Goal: Task Accomplishment & Management: Manage account settings

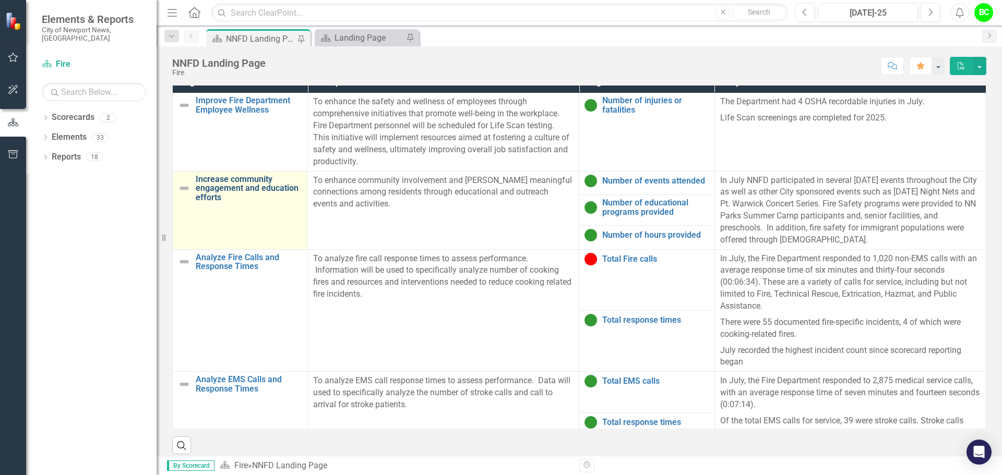
click at [272, 175] on link "Increase community engagement and education efforts" at bounding box center [249, 189] width 106 height 28
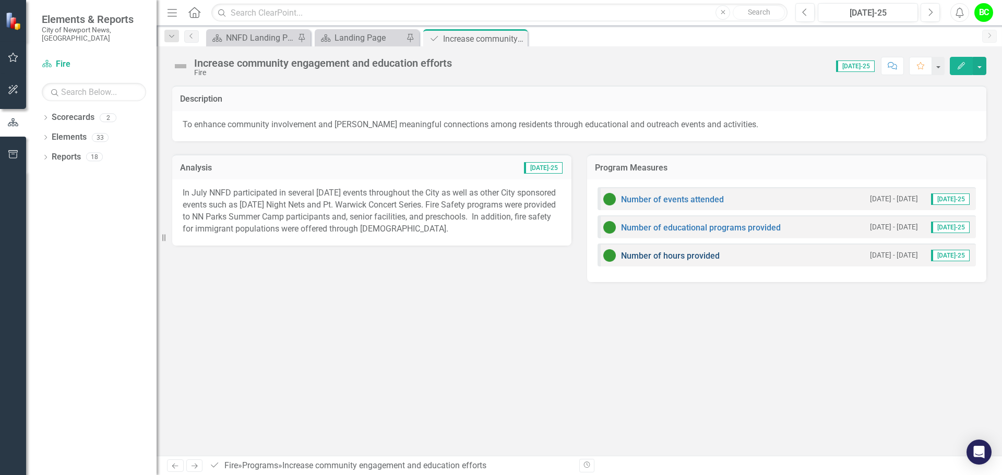
click at [664, 255] on link "Number of hours provided" at bounding box center [670, 256] width 99 height 10
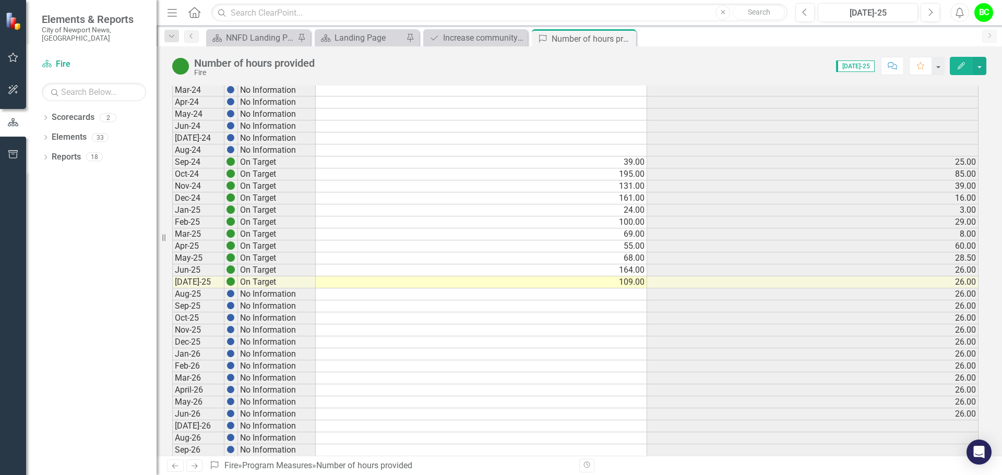
scroll to position [157, 0]
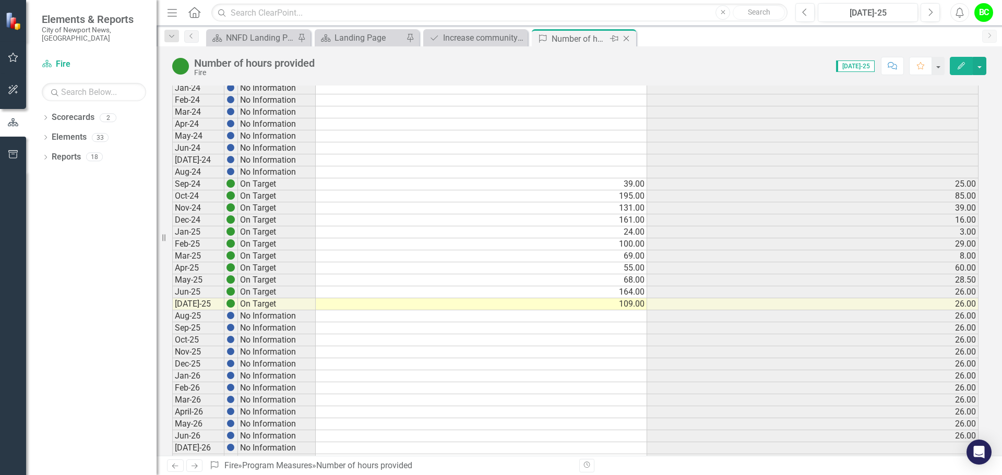
click at [631, 39] on icon "Close" at bounding box center [626, 38] width 10 height 8
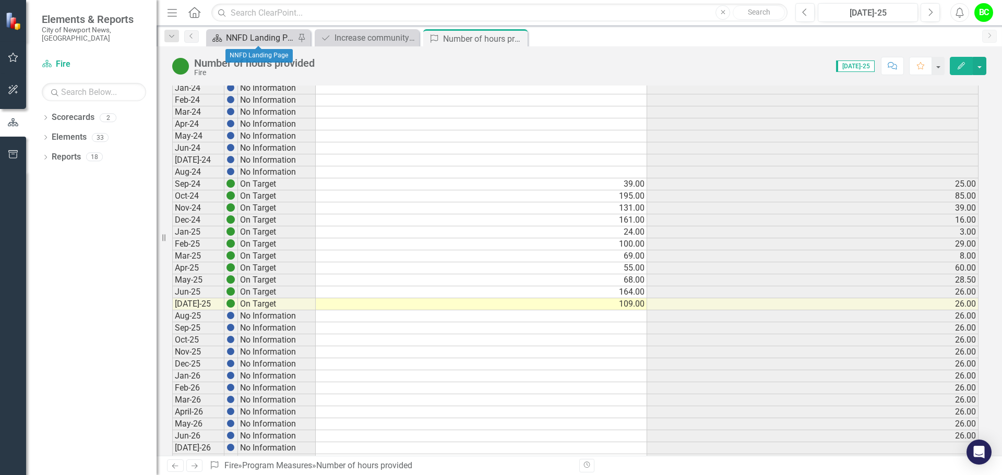
click at [254, 40] on div "NNFD Landing Page" at bounding box center [260, 37] width 69 height 13
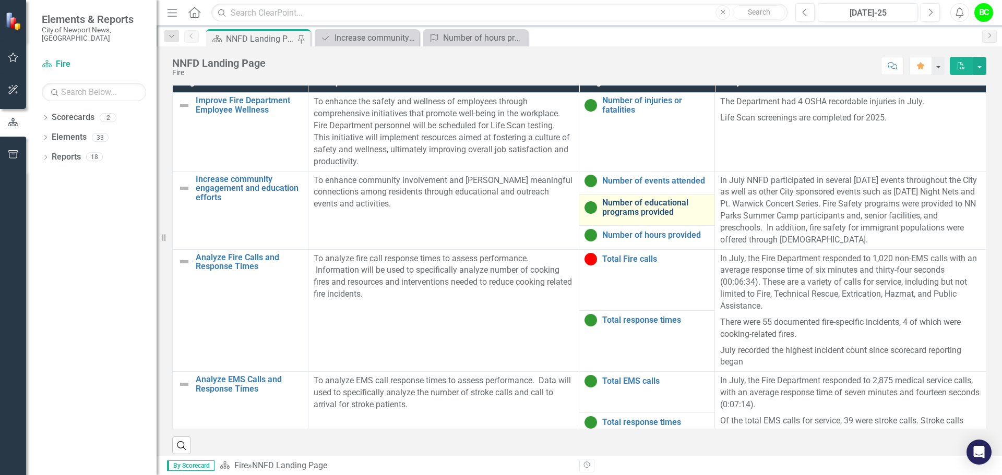
click at [658, 204] on link "Number of educational programs provided" at bounding box center [655, 207] width 107 height 18
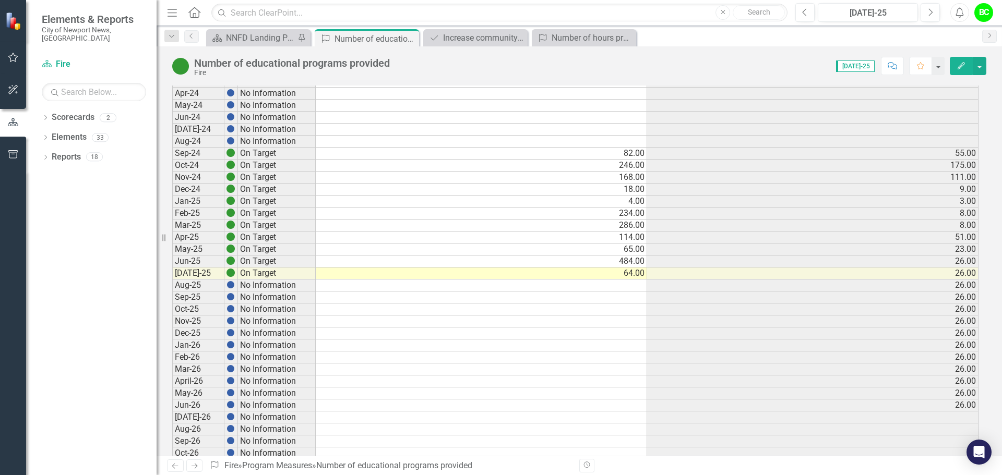
scroll to position [209, 0]
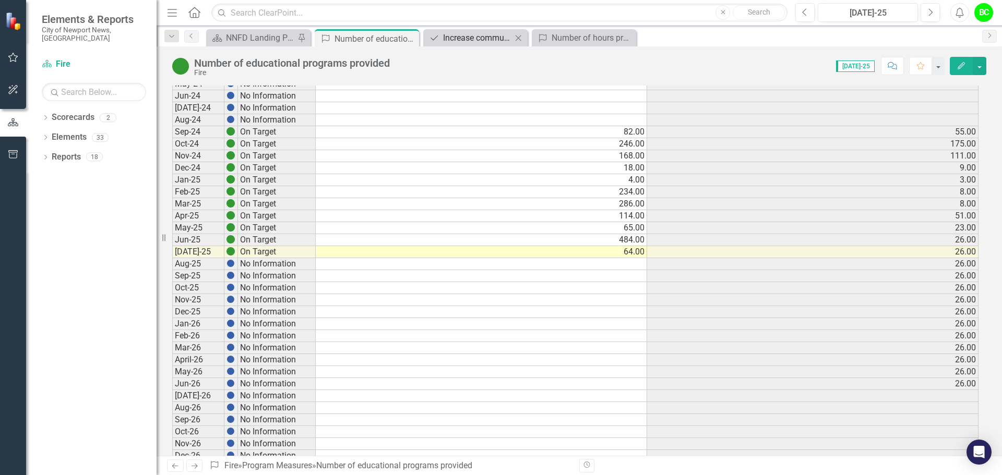
click at [499, 36] on div "Increase community engagement and education efforts" at bounding box center [477, 37] width 69 height 13
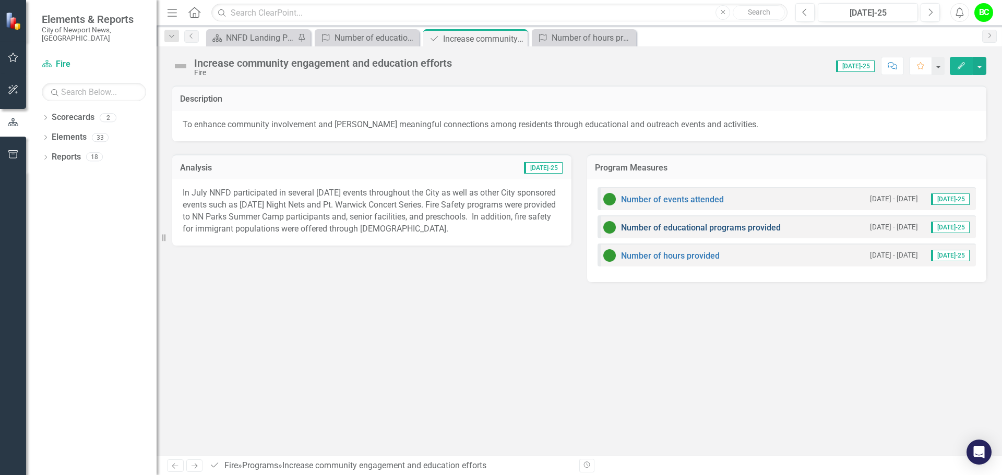
click at [769, 228] on link "Number of educational programs provided" at bounding box center [701, 228] width 160 height 10
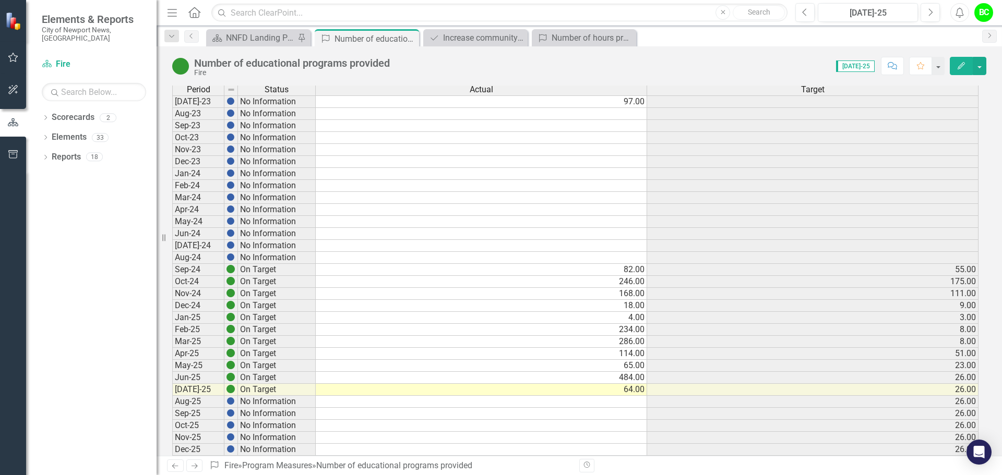
scroll to position [52, 0]
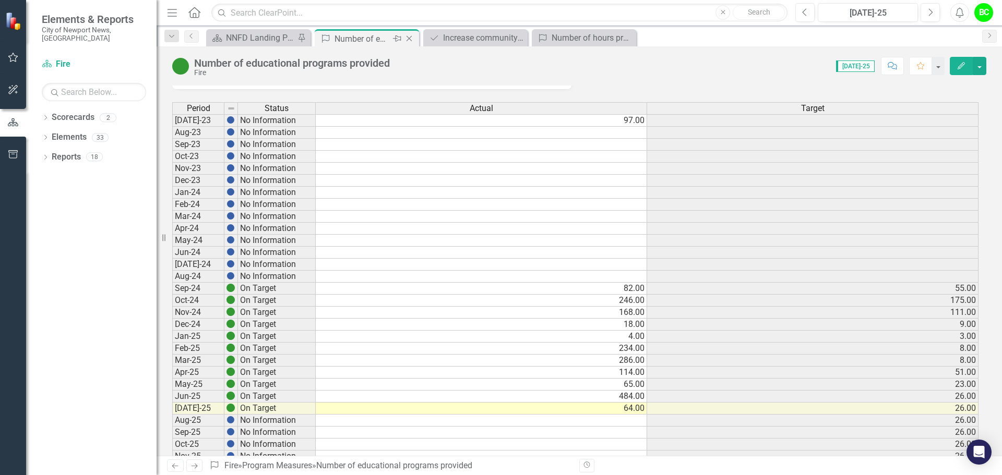
click at [410, 42] on icon "Close" at bounding box center [409, 38] width 10 height 8
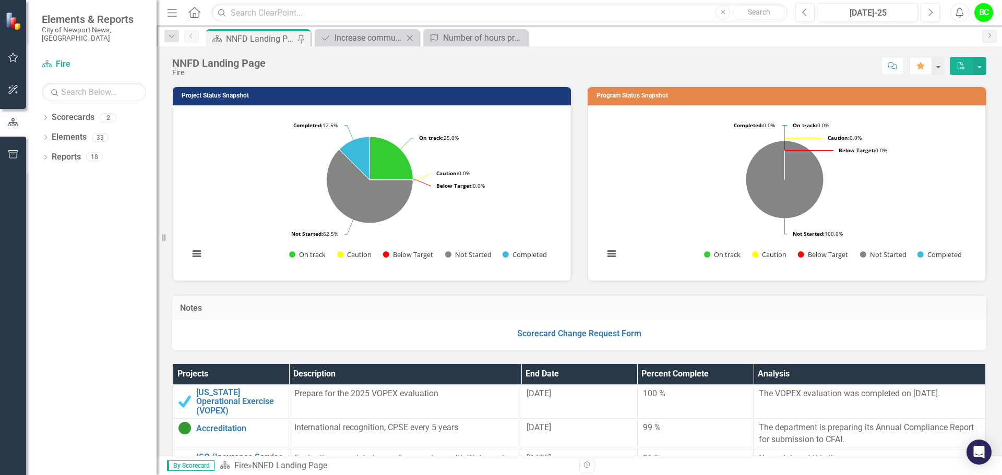
click at [342, 31] on div "Program Increase community engagement and education efforts Close" at bounding box center [367, 37] width 104 height 17
click at [345, 41] on div "Increase community engagement and education efforts" at bounding box center [368, 37] width 69 height 13
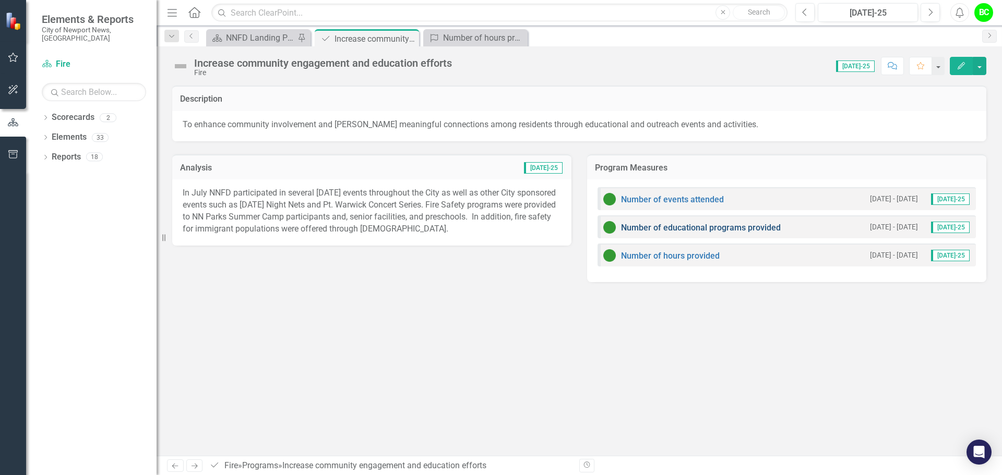
click at [683, 229] on link "Number of educational programs provided" at bounding box center [701, 228] width 160 height 10
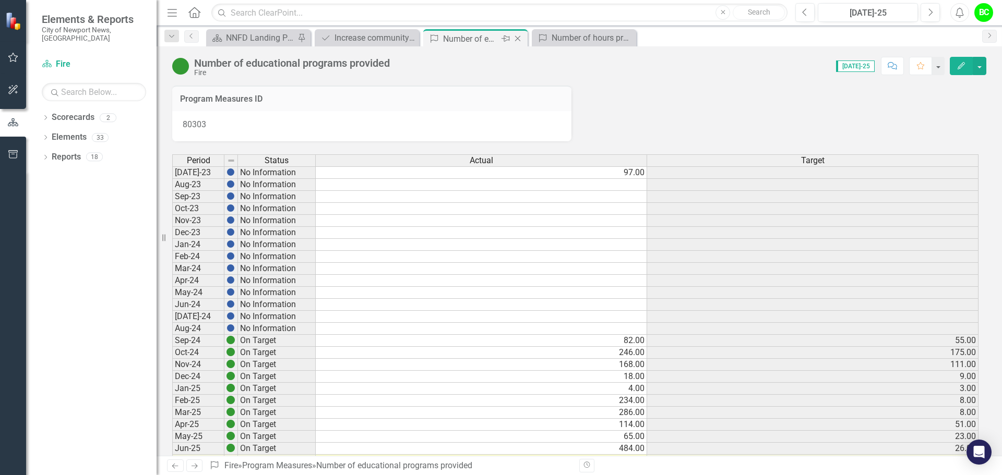
click at [521, 39] on icon "Close" at bounding box center [517, 38] width 10 height 8
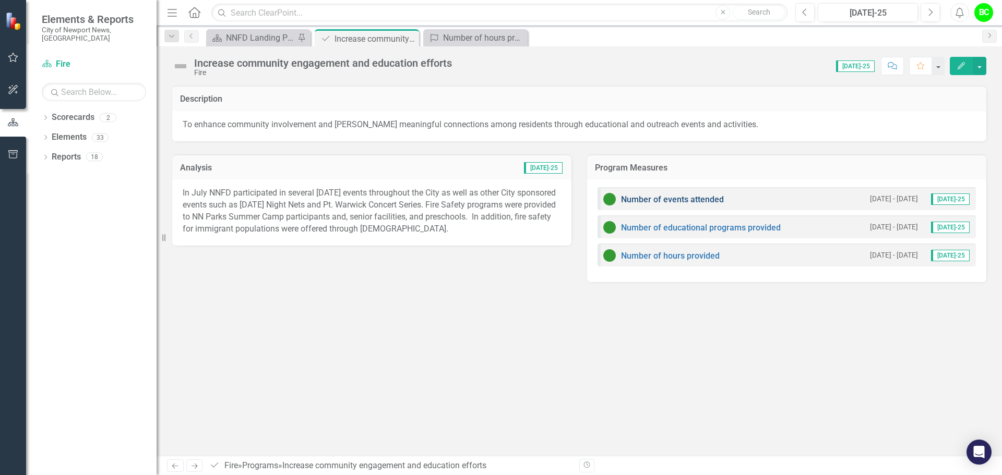
click at [699, 202] on link "Number of events attended" at bounding box center [672, 200] width 103 height 10
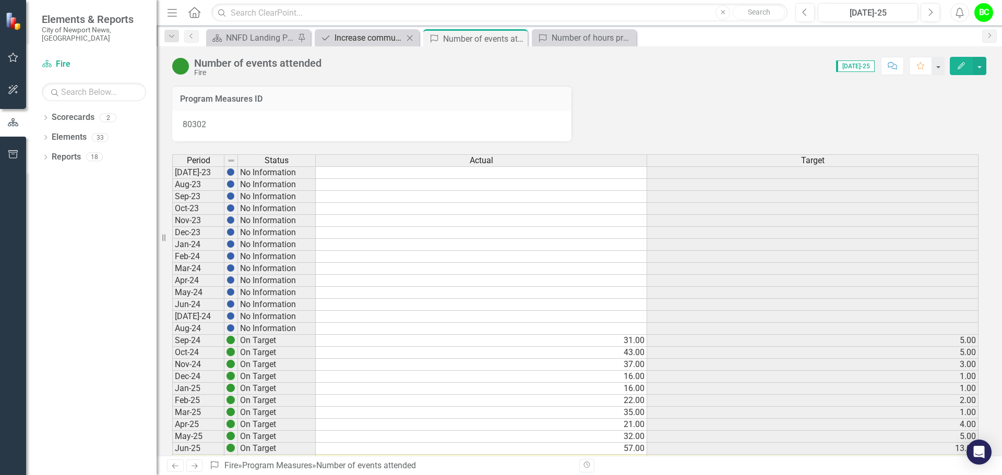
click at [357, 34] on div "Increase community engagement and education efforts" at bounding box center [368, 37] width 69 height 13
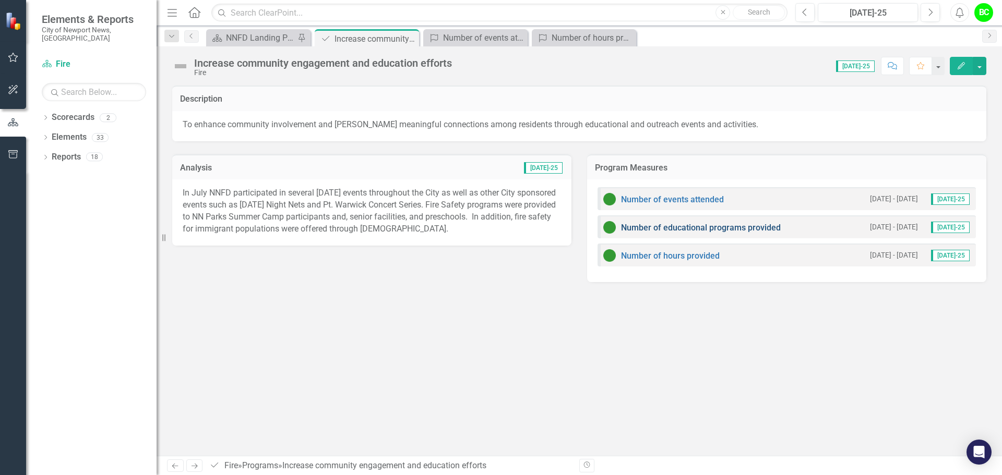
click at [680, 227] on link "Number of educational programs provided" at bounding box center [701, 228] width 160 height 10
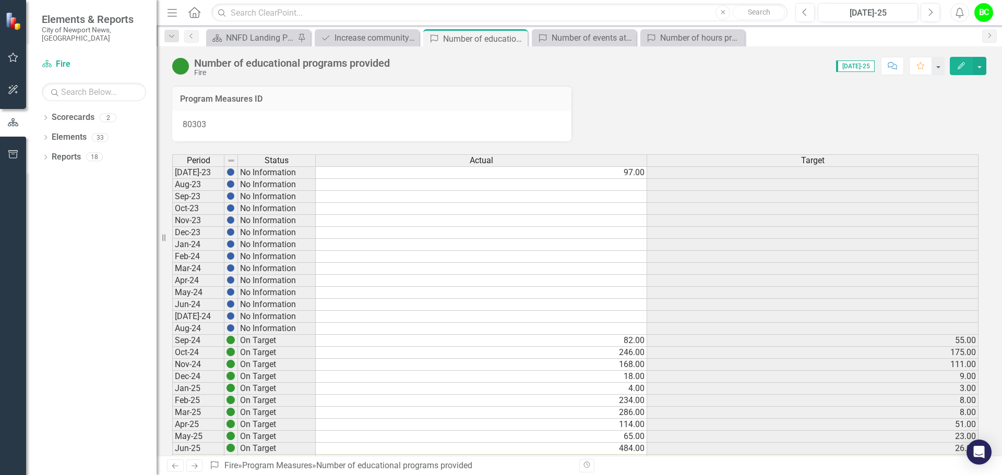
scroll to position [104, 0]
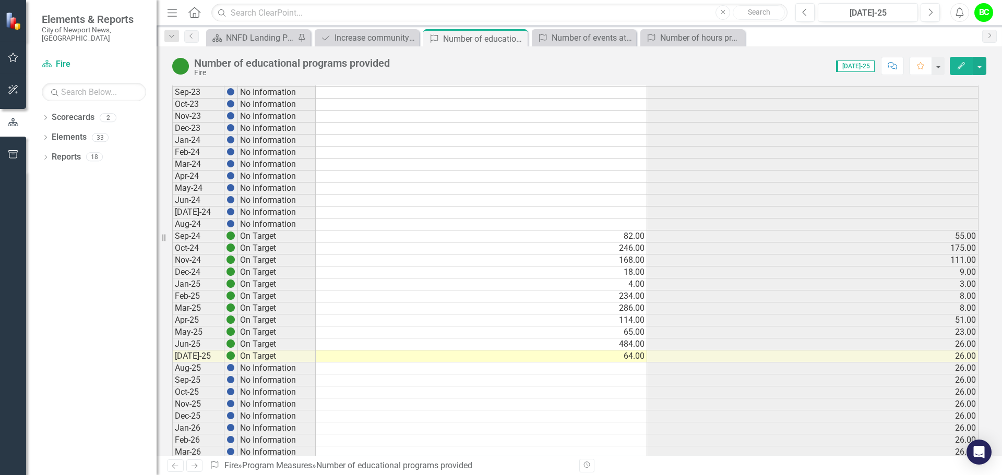
click at [843, 43] on div "Scorecard NNFD Landing Page Pin Program Increase community engagement and educa…" at bounding box center [590, 37] width 773 height 17
click at [373, 41] on div "Increase community engagement and education efforts" at bounding box center [368, 37] width 69 height 13
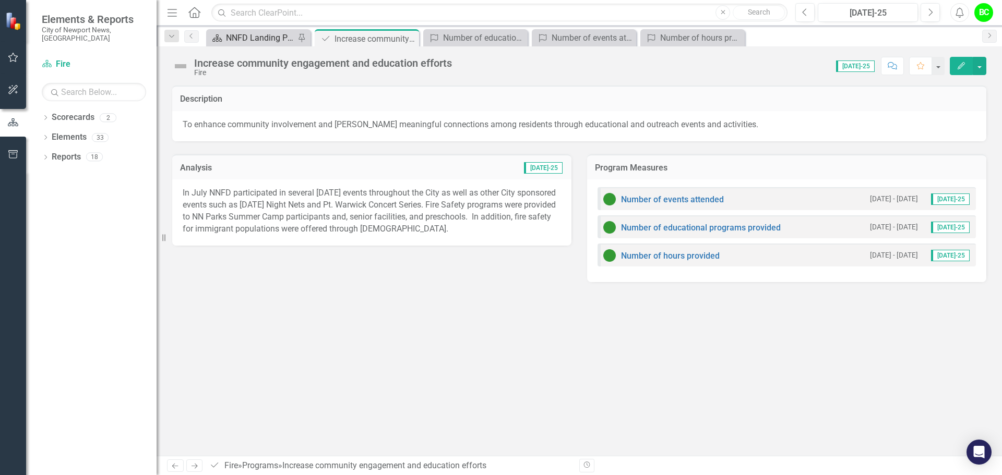
click at [242, 42] on div "NNFD Landing Page" at bounding box center [260, 37] width 69 height 13
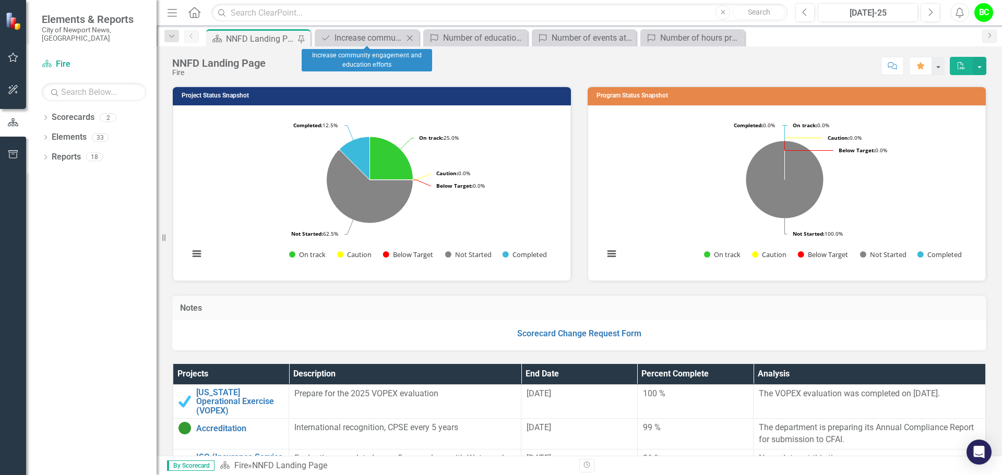
click at [405, 38] on icon "Close" at bounding box center [409, 38] width 10 height 8
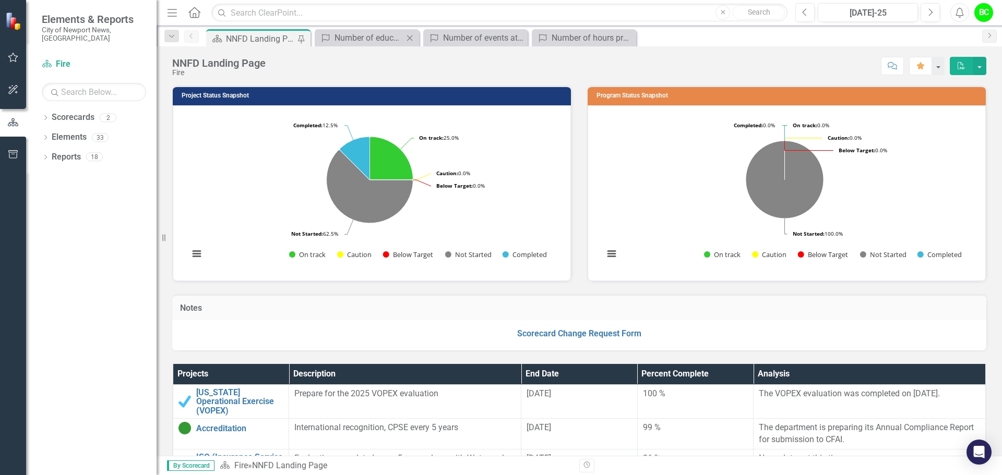
click at [410, 38] on icon at bounding box center [410, 38] width 6 height 6
click at [0, 0] on icon at bounding box center [0, 0] width 0 height 0
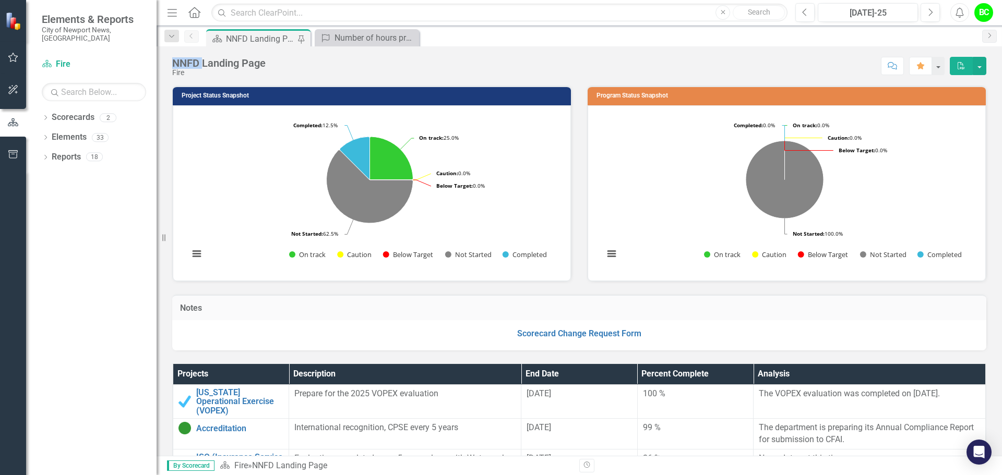
click at [0, 0] on icon at bounding box center [0, 0] width 0 height 0
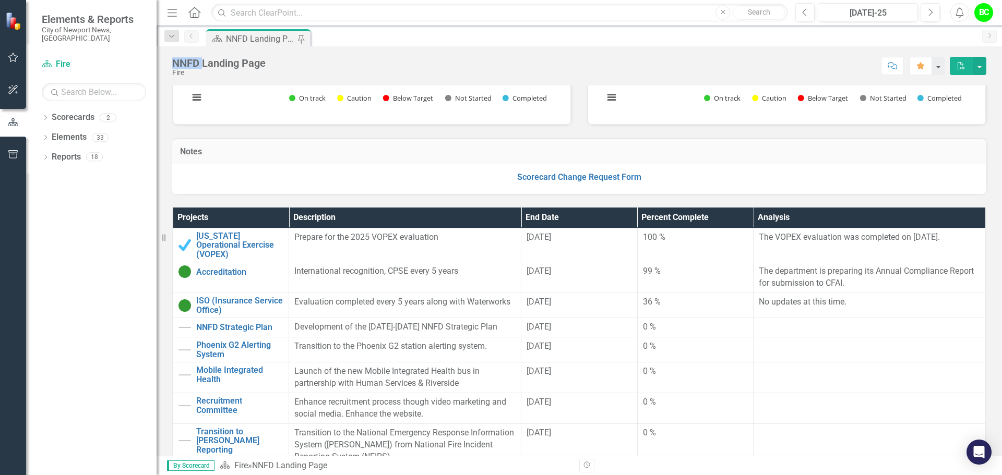
scroll to position [209, 0]
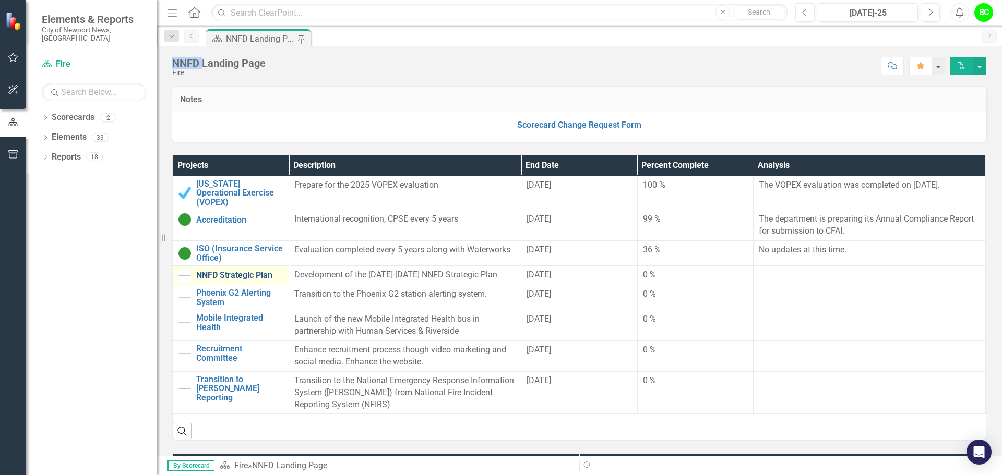
click at [223, 271] on link "NNFD Strategic Plan" at bounding box center [239, 275] width 87 height 9
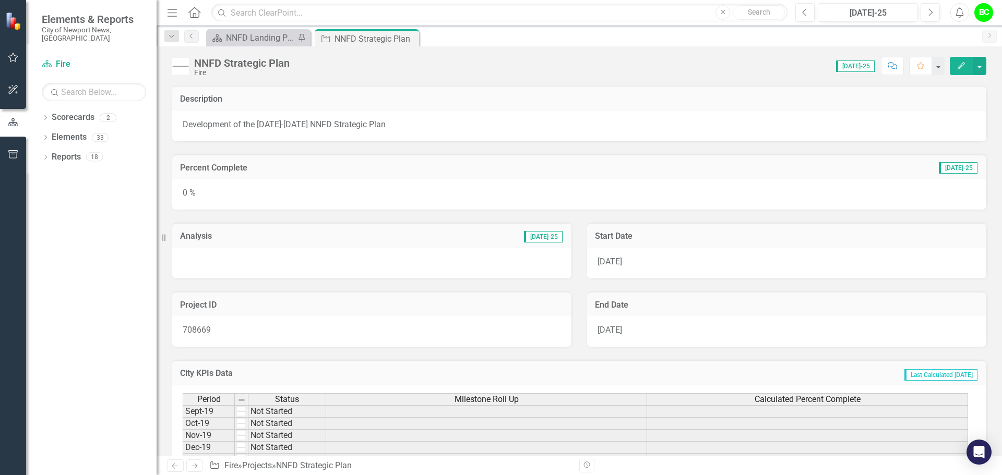
scroll to position [52, 0]
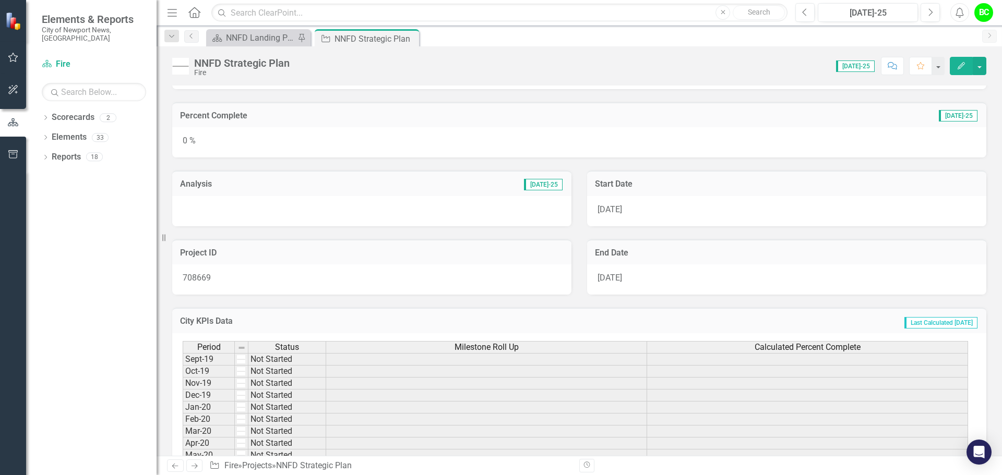
click at [453, 136] on div "0 %" at bounding box center [579, 142] width 814 height 30
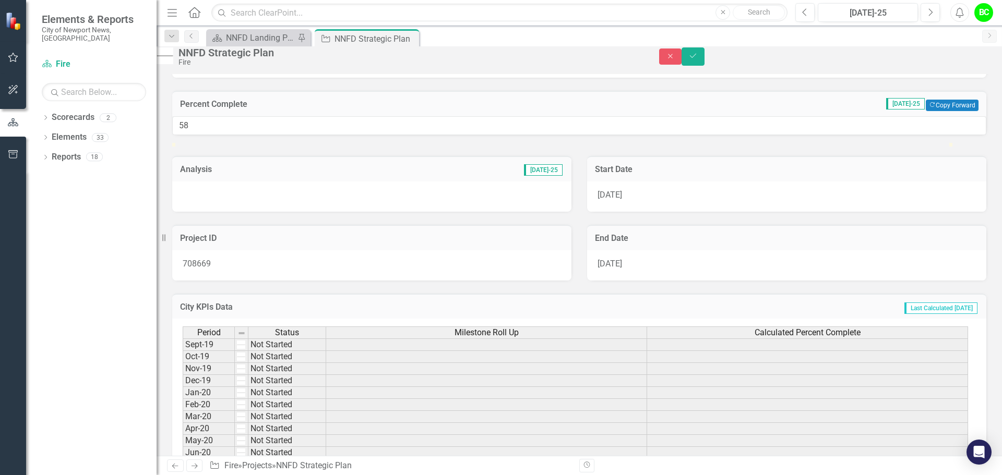
type input "60"
drag, startPoint x: 185, startPoint y: 179, endPoint x: 650, endPoint y: 188, distance: 465.0
click at [650, 136] on div "60" at bounding box center [579, 125] width 814 height 19
click at [419, 212] on div at bounding box center [371, 197] width 399 height 30
drag, startPoint x: 969, startPoint y: 62, endPoint x: 376, endPoint y: 230, distance: 616.8
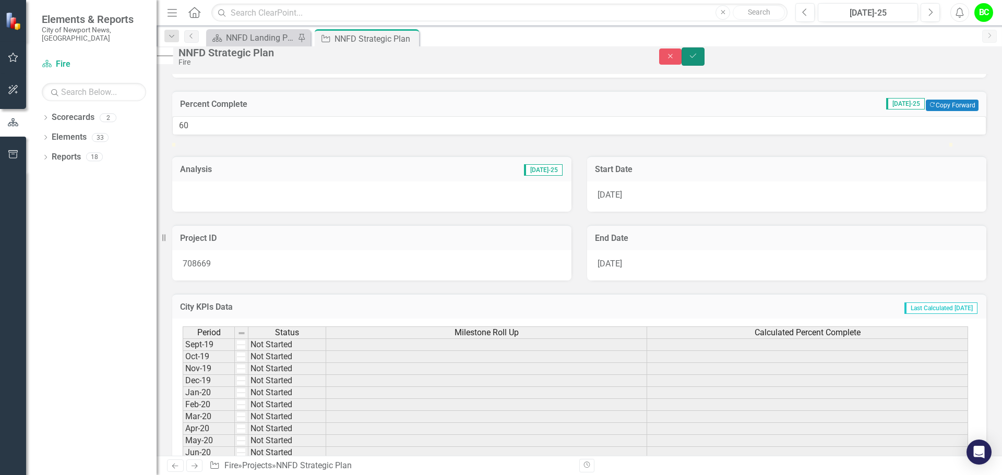
click at [704, 61] on button "Save" at bounding box center [693, 56] width 23 height 18
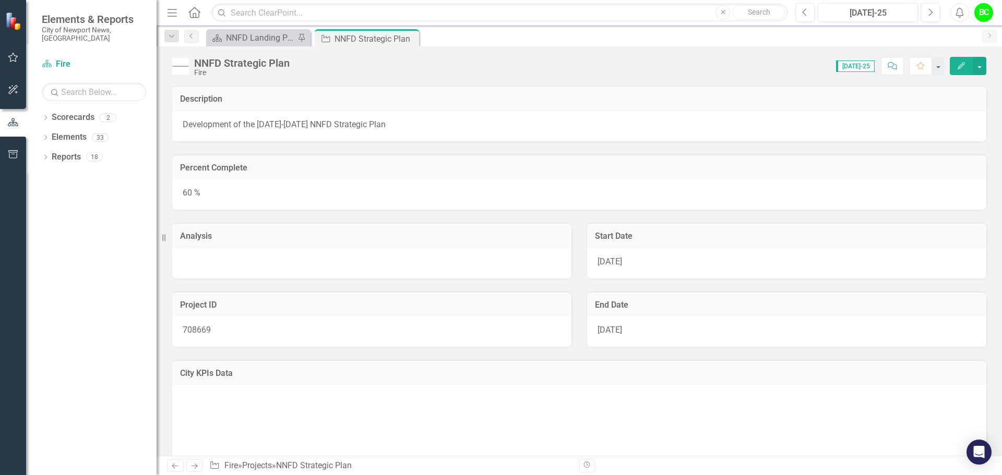
click at [367, 216] on div "Analysis" at bounding box center [371, 244] width 415 height 69
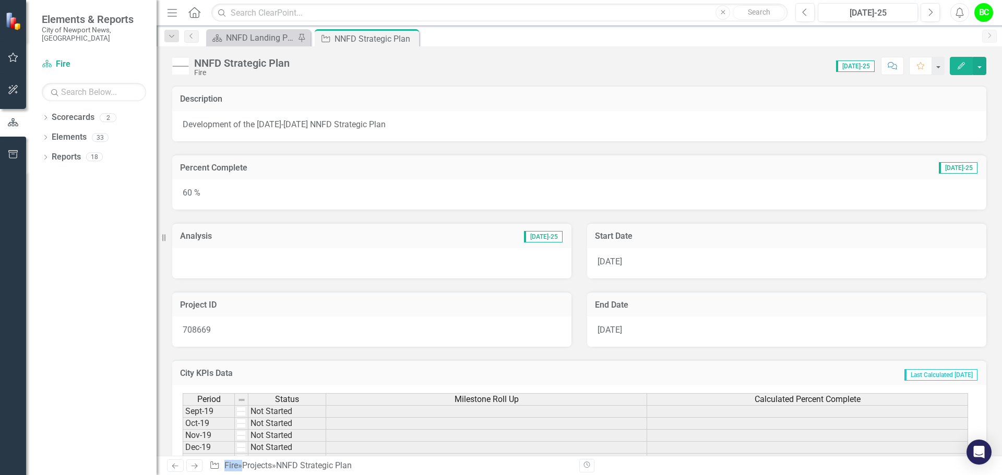
click at [344, 277] on div at bounding box center [371, 263] width 399 height 30
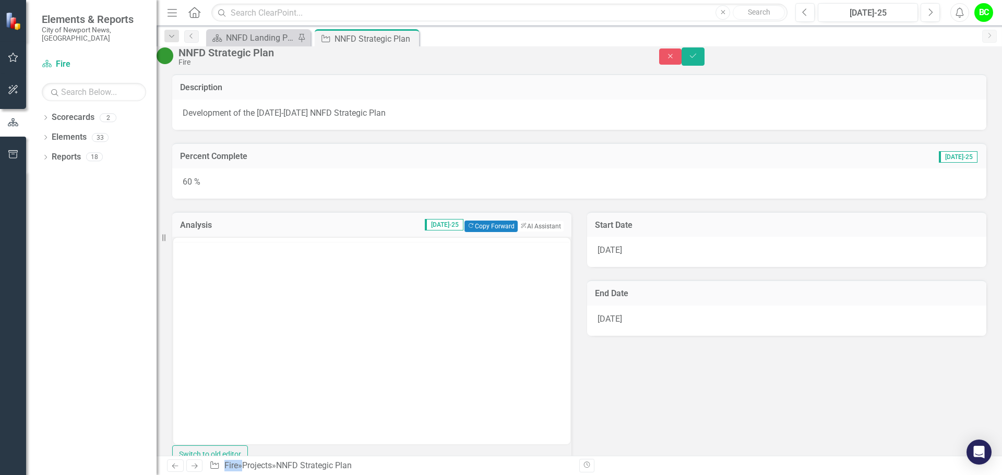
scroll to position [0, 0]
click at [284, 120] on p "Development of the [DATE]-[DATE] NNFD Strategic Plan" at bounding box center [579, 113] width 793 height 12
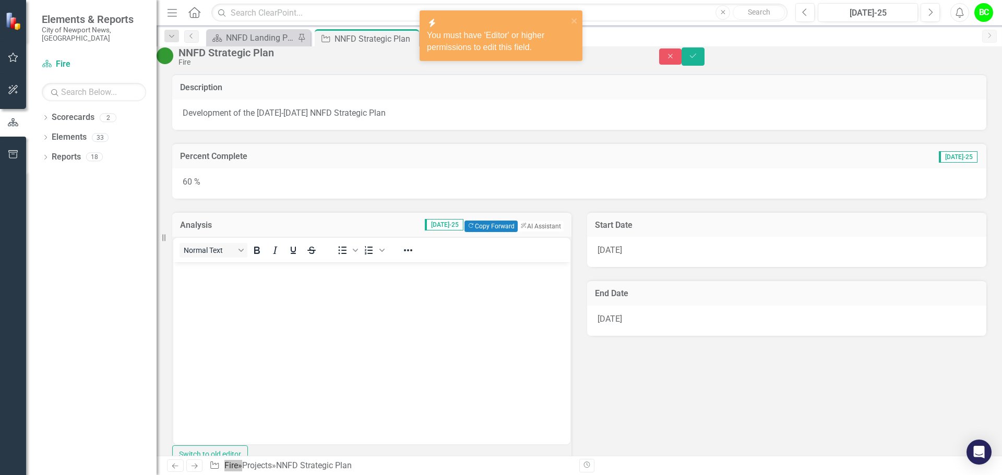
click at [384, 364] on body "Rich Text Area. Press ALT-0 for help." at bounding box center [371, 340] width 397 height 157
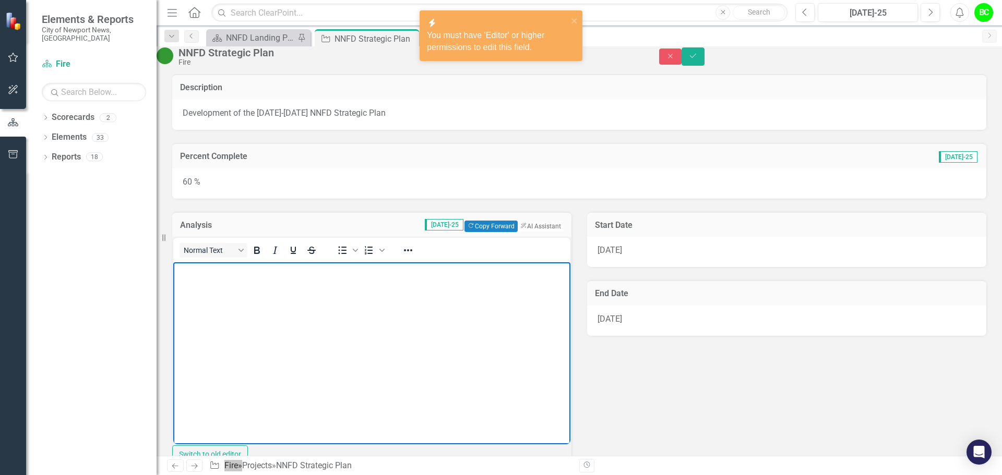
click at [369, 335] on body "Rich Text Area. Press ALT-0 for help." at bounding box center [371, 340] width 397 height 157
click at [698, 59] on icon "Save" at bounding box center [692, 55] width 9 height 7
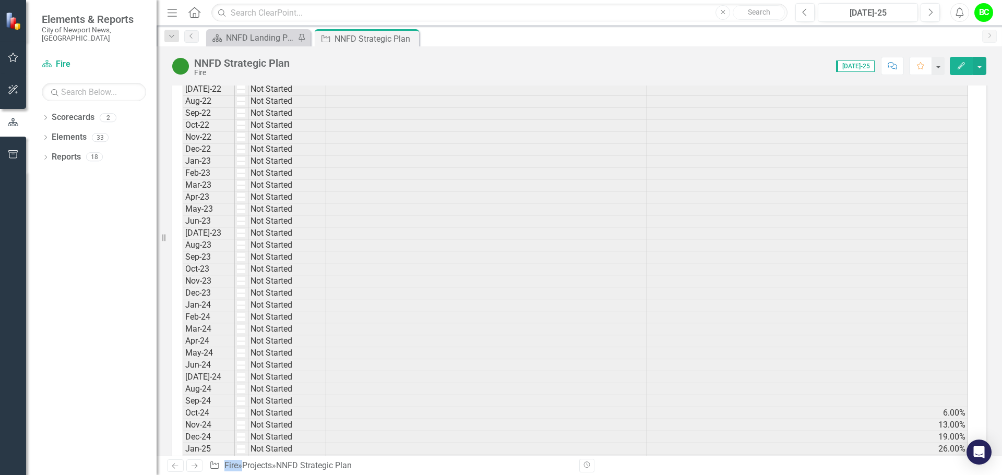
scroll to position [939, 0]
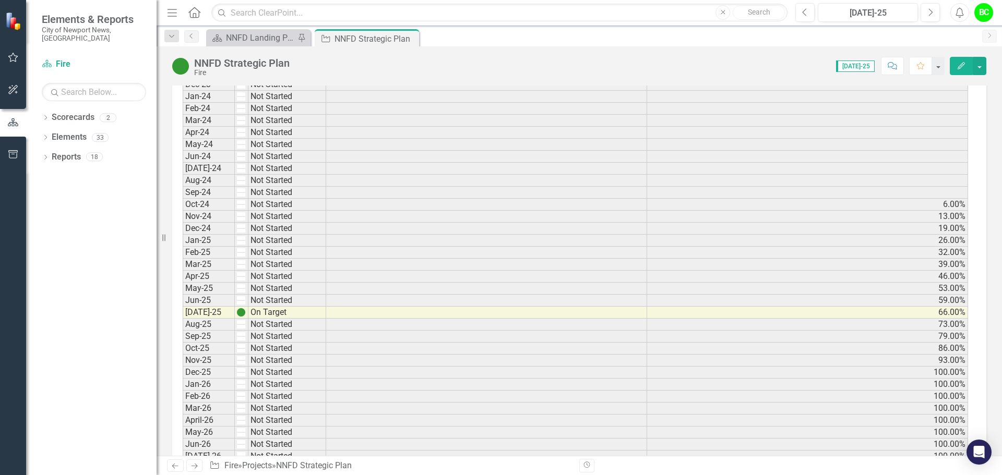
click at [258, 49] on div "NNFD Strategic Plan Fire Score: 0.00 Jul-25 Completed Comment Favorite Edit" at bounding box center [579, 61] width 845 height 31
click at [258, 42] on div "NNFD Landing Page" at bounding box center [260, 37] width 69 height 13
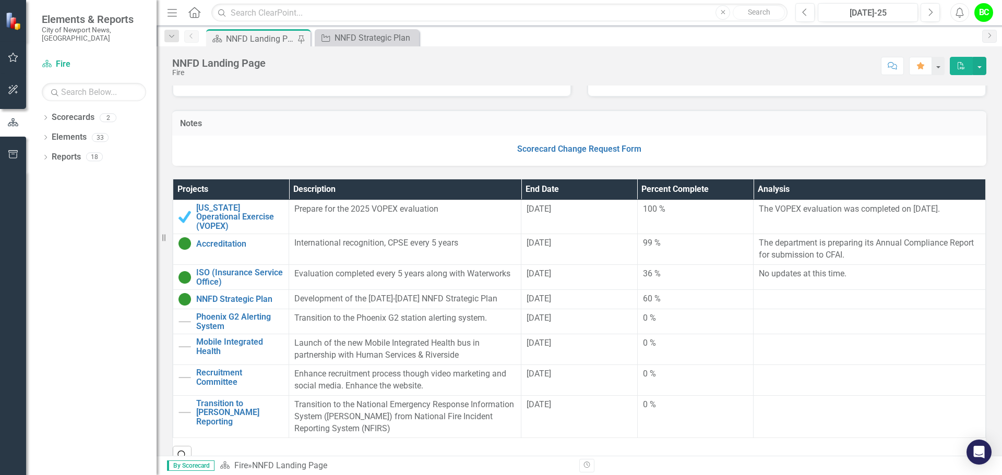
scroll to position [209, 0]
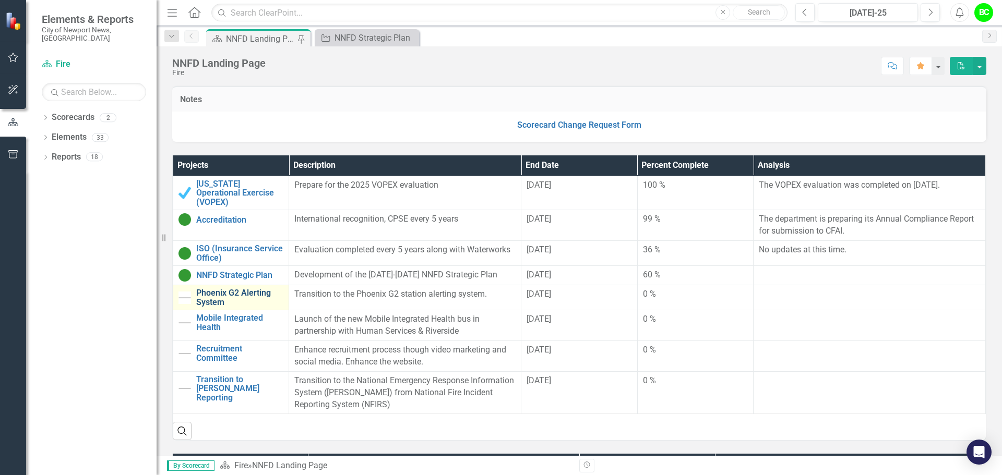
click at [223, 289] on link "Phoenix G2 Alerting System" at bounding box center [239, 298] width 87 height 18
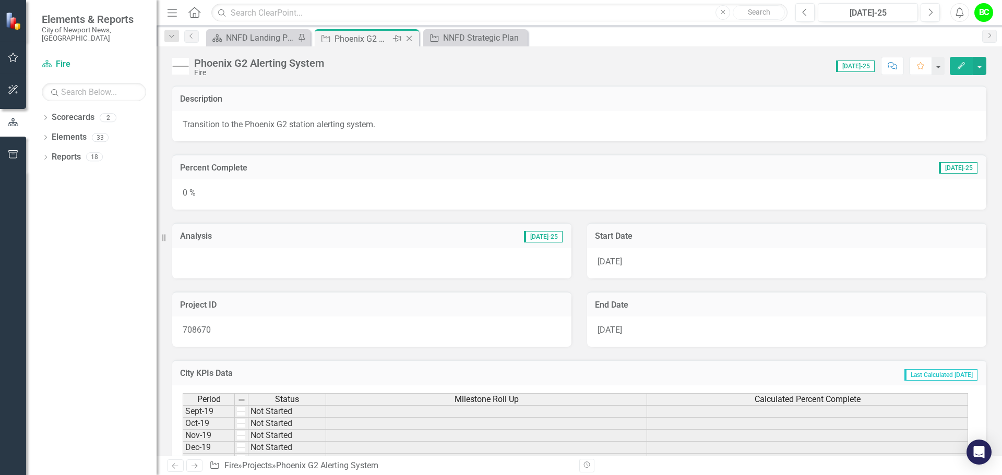
click at [406, 40] on icon "Close" at bounding box center [409, 38] width 10 height 8
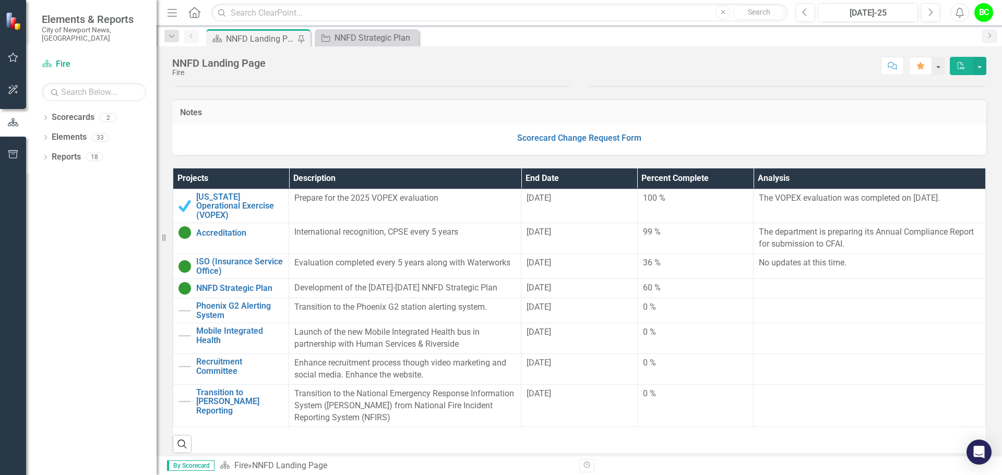
scroll to position [209, 0]
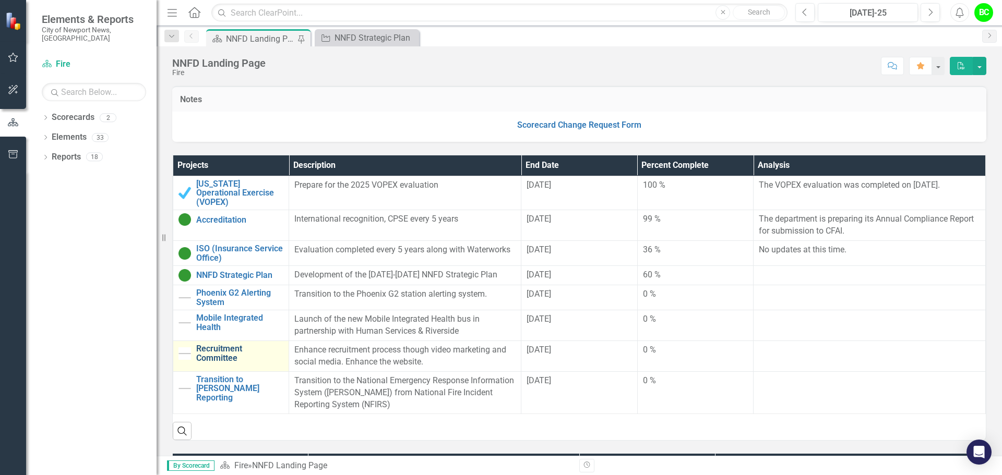
click at [229, 349] on link "Recruitment Committee" at bounding box center [239, 353] width 87 height 18
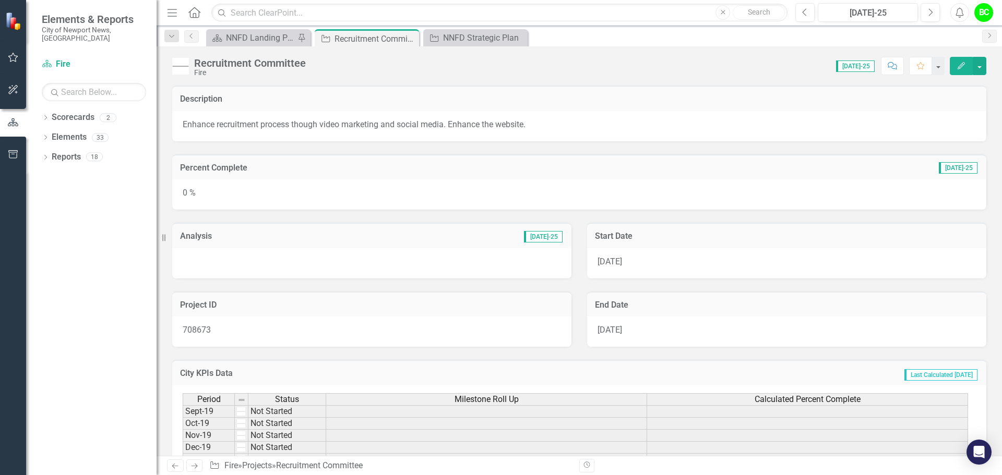
click at [291, 263] on div at bounding box center [371, 263] width 399 height 30
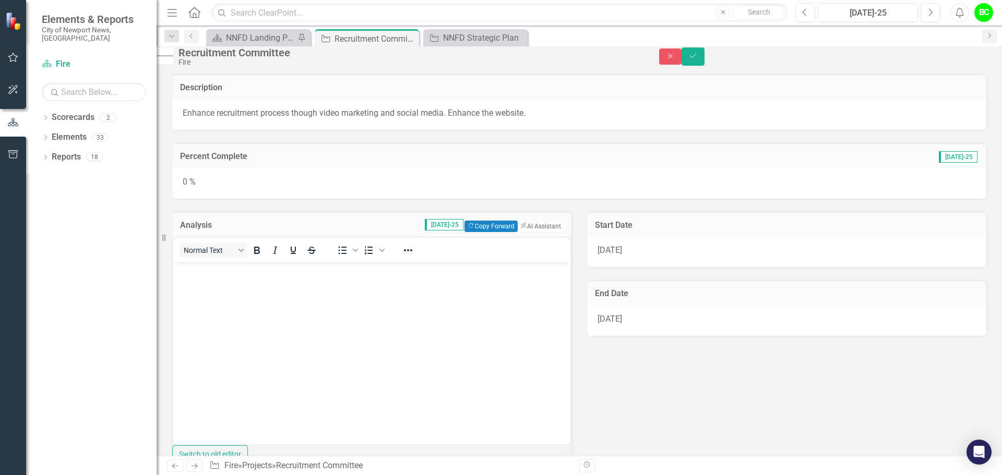
click at [223, 199] on div "0 %" at bounding box center [579, 184] width 814 height 30
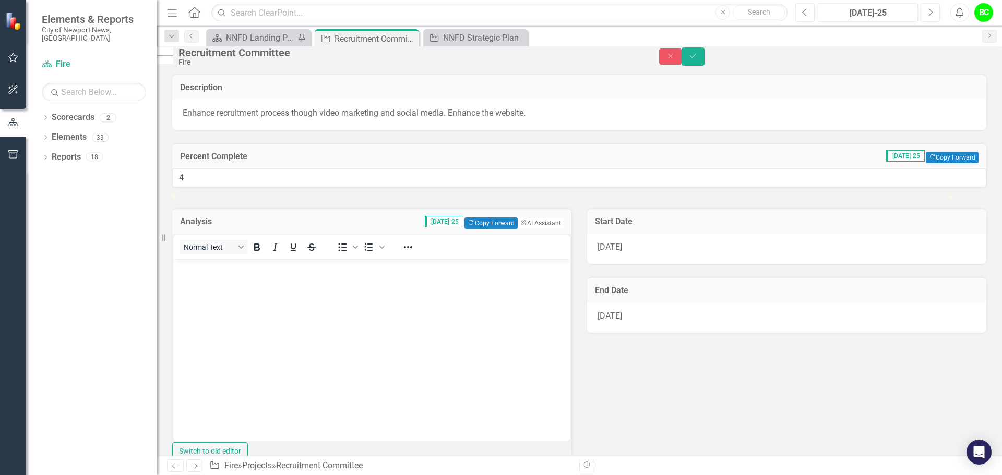
type input "5"
drag, startPoint x: 190, startPoint y: 225, endPoint x: 228, endPoint y: 233, distance: 38.4
click at [228, 195] on div at bounding box center [579, 195] width 814 height 0
click at [303, 298] on body "Rich Text Area. Press ALT-0 for help." at bounding box center [371, 337] width 397 height 157
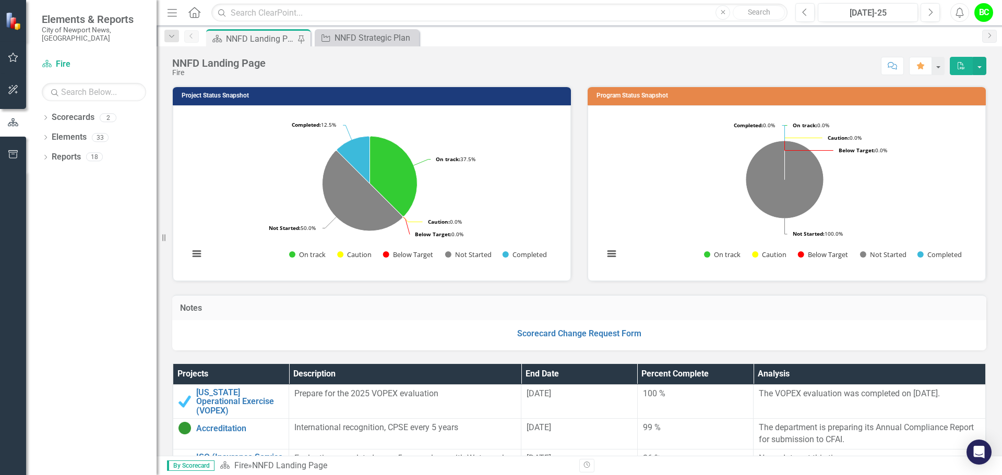
scroll to position [261, 0]
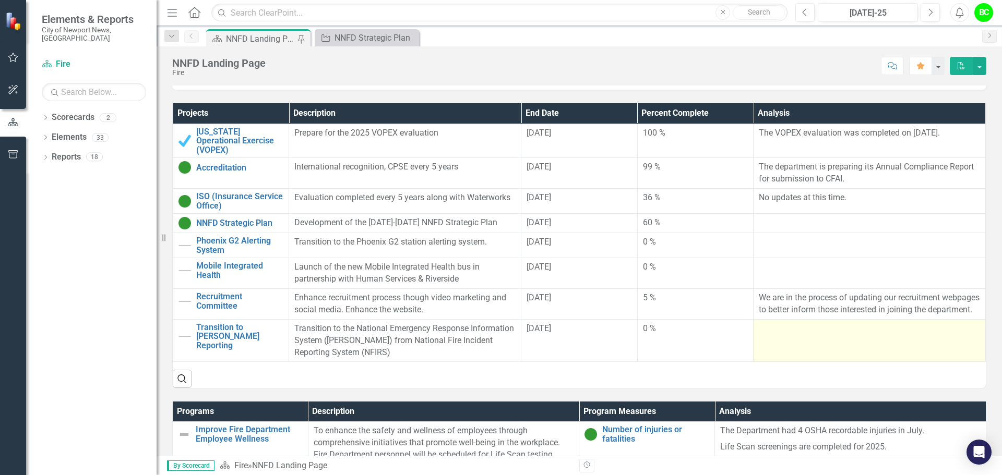
click at [849, 332] on div at bounding box center [869, 329] width 221 height 13
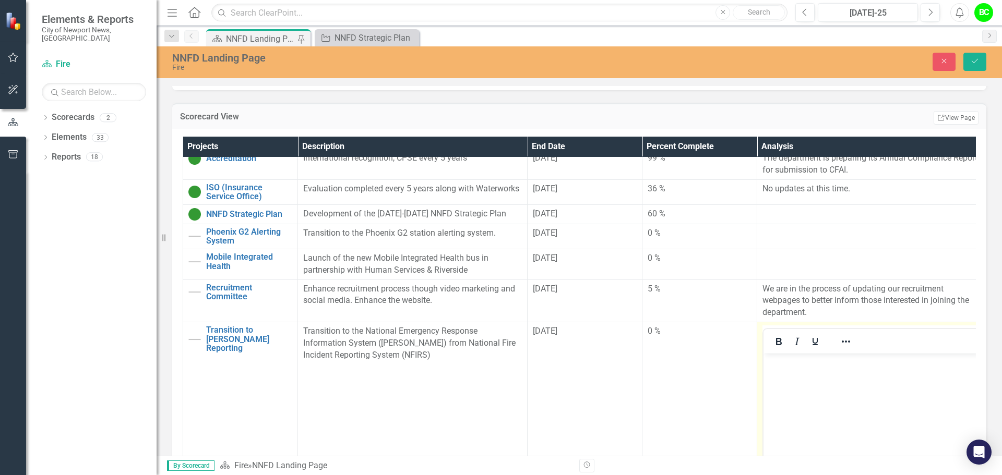
scroll to position [117, 0]
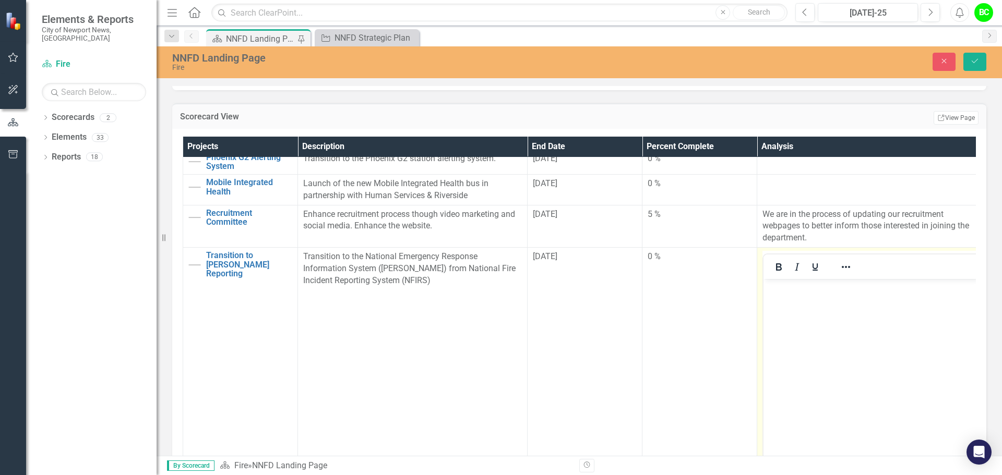
click at [824, 351] on body "Rich Text Area. Press ALT-0 for help." at bounding box center [871, 357] width 217 height 157
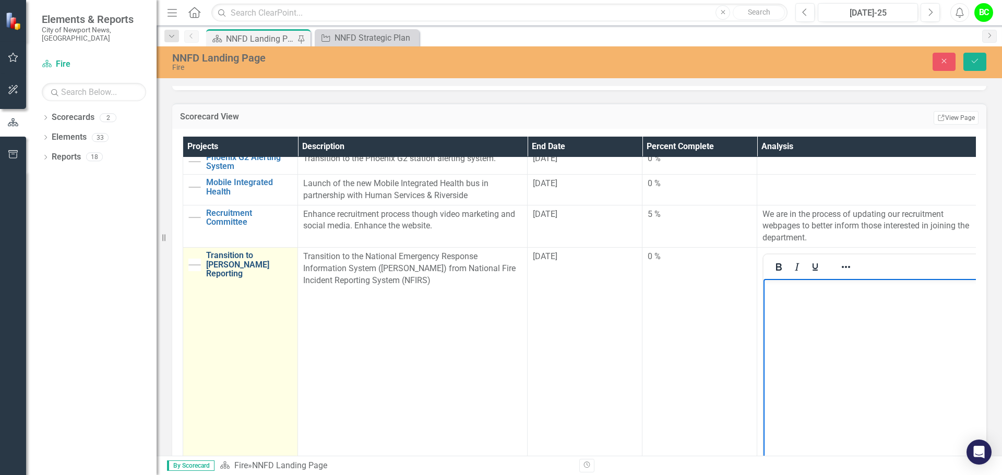
click at [217, 251] on link "Transition to [PERSON_NAME] Reporting" at bounding box center [249, 265] width 86 height 28
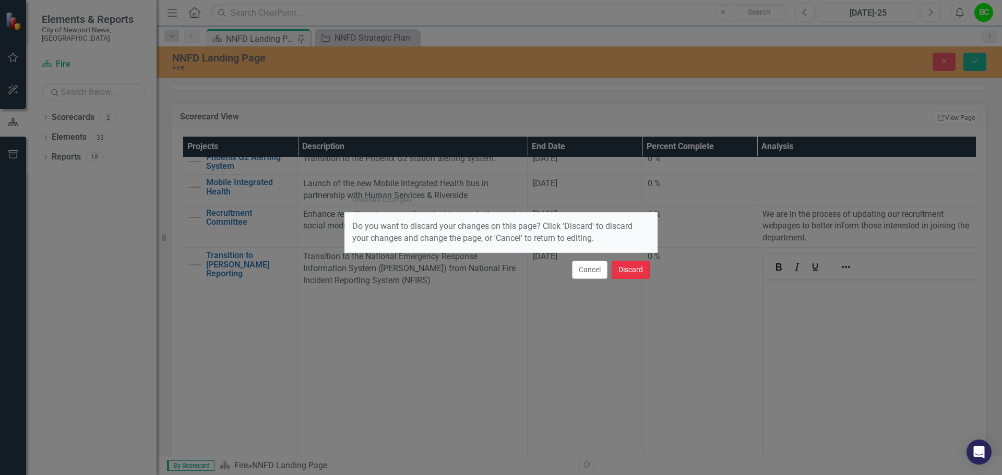
click at [619, 272] on button "Discard" at bounding box center [631, 270] width 38 height 18
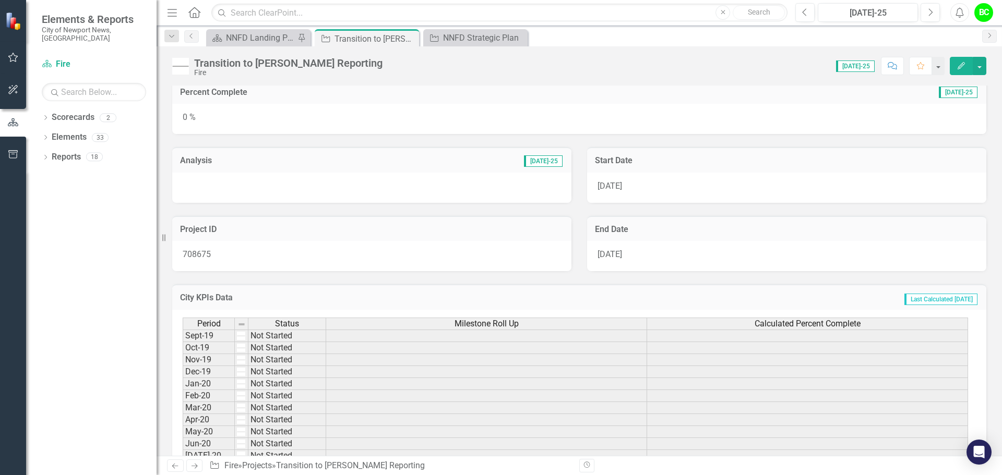
scroll to position [52, 0]
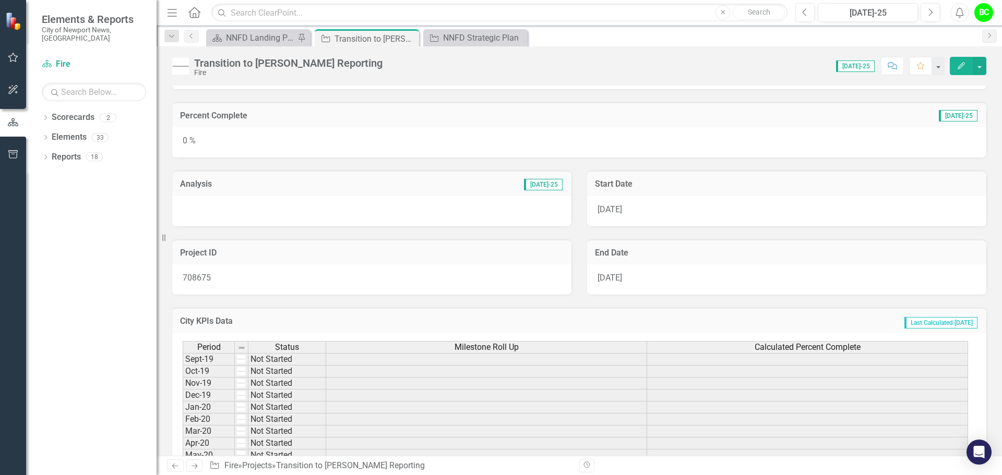
click at [277, 216] on div at bounding box center [371, 211] width 399 height 30
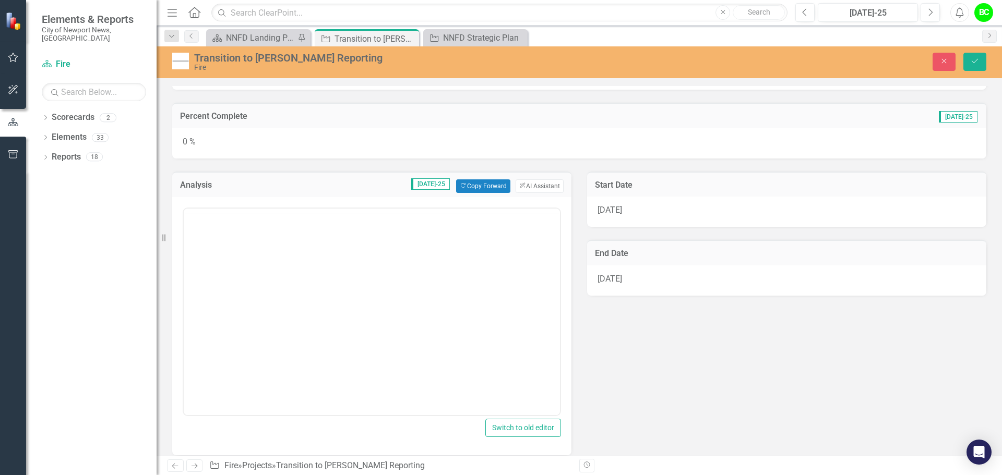
scroll to position [0, 0]
click at [951, 66] on button "Close" at bounding box center [944, 62] width 23 height 18
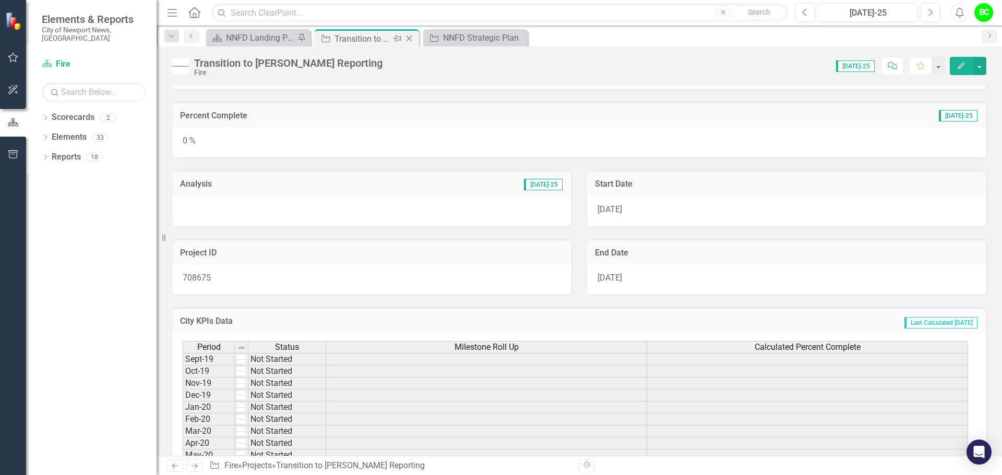
click at [407, 41] on icon at bounding box center [410, 39] width 6 height 6
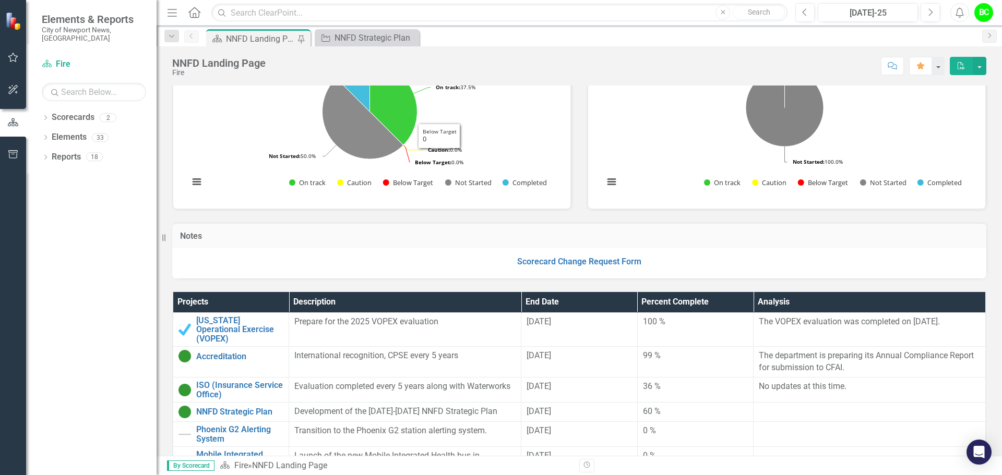
scroll to position [261, 0]
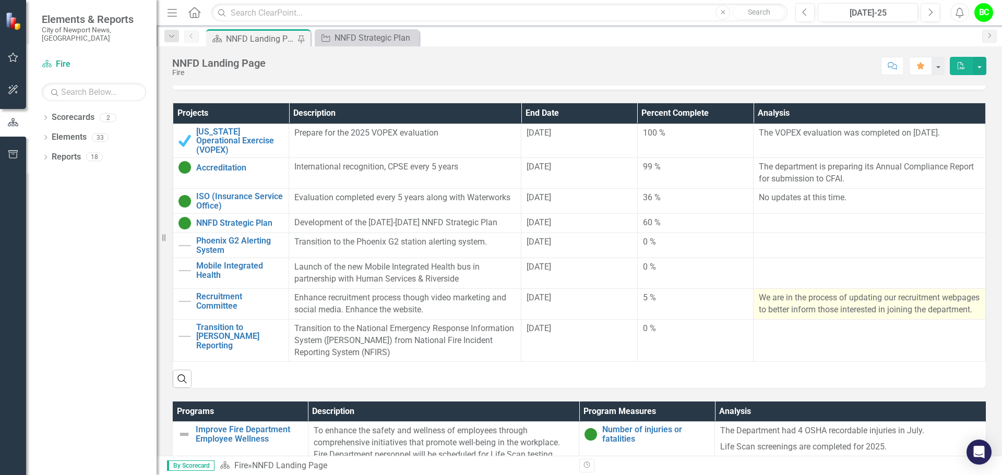
click at [789, 309] on p "We are in the process of updating our recruitment webpages to better inform tho…" at bounding box center [869, 304] width 221 height 24
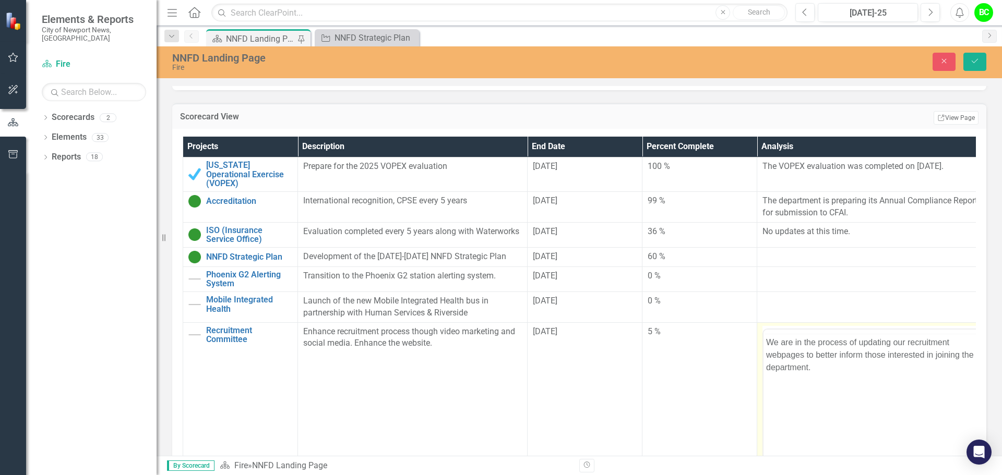
scroll to position [0, 0]
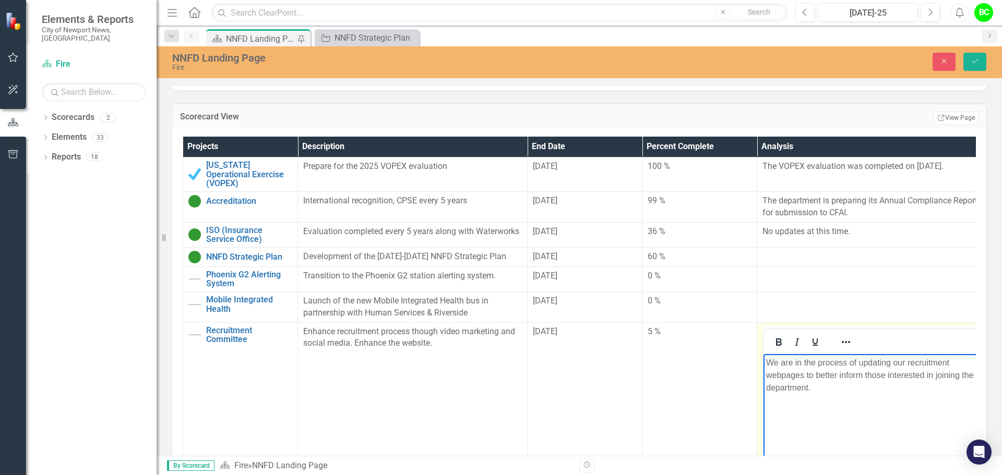
drag, startPoint x: 845, startPoint y: 399, endPoint x: 716, endPoint y: 359, distance: 135.0
click at [763, 359] on html "We are in the process of updating our recruitment webpages to better inform tho…" at bounding box center [871, 432] width 217 height 157
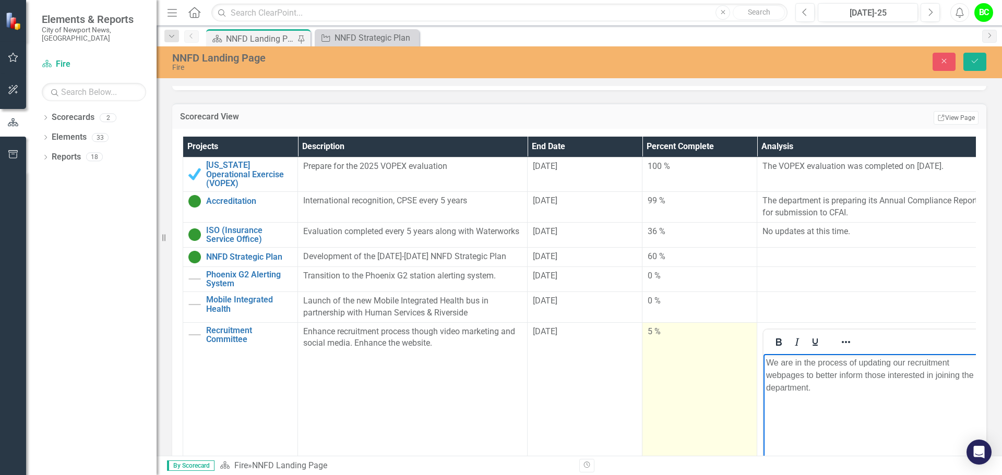
copy p "We are in the process of updating our recruitment webpages to better inform tho…"
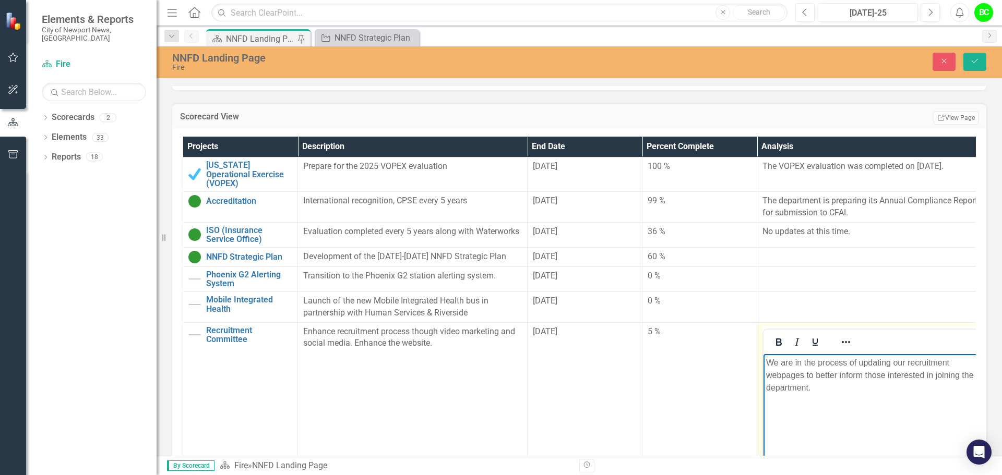
click at [838, 382] on p "We are in the process of updating our recruitment webpages to better inform tho…" at bounding box center [871, 375] width 211 height 38
paste body "Rich Text Area. Press ALT-0 for help."
click at [793, 381] on body "Rich Text Area. Press ALT-0 for help." at bounding box center [871, 432] width 217 height 157
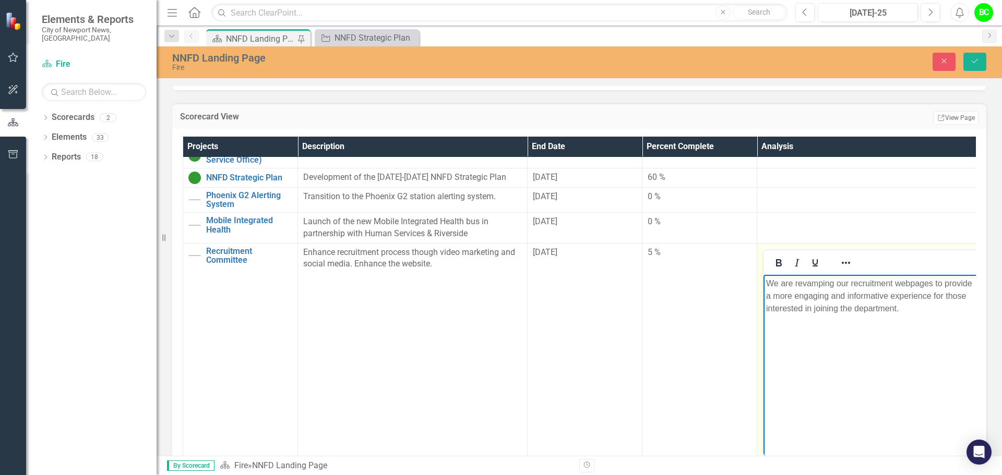
scroll to position [104, 0]
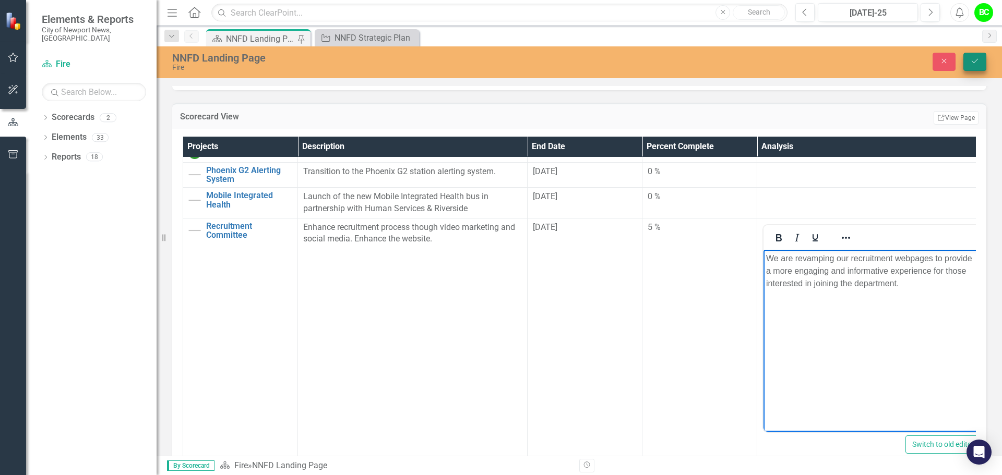
click at [966, 62] on button "Save" at bounding box center [974, 62] width 23 height 18
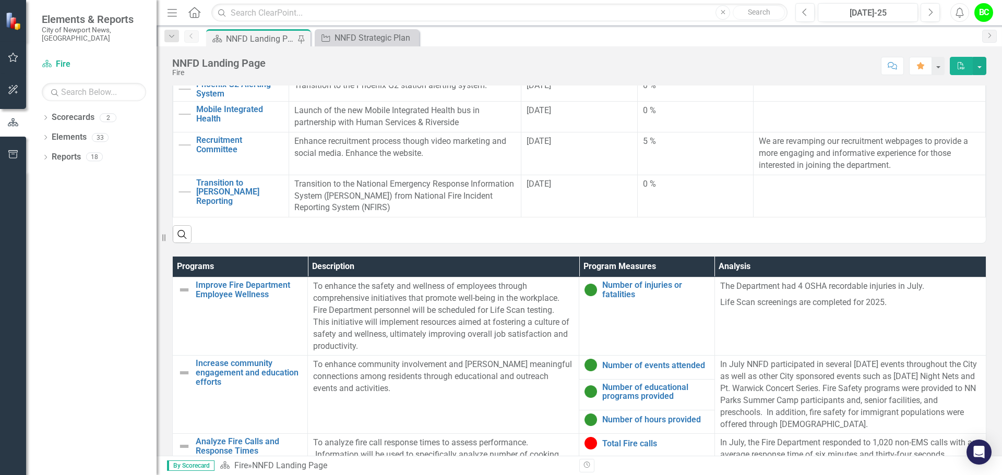
scroll to position [365, 0]
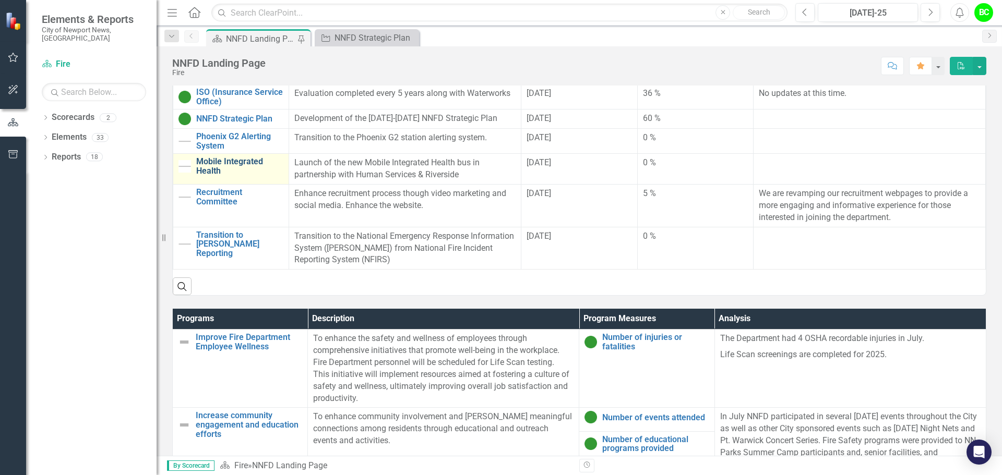
click at [225, 158] on link "Mobile Integrated Health" at bounding box center [239, 166] width 87 height 18
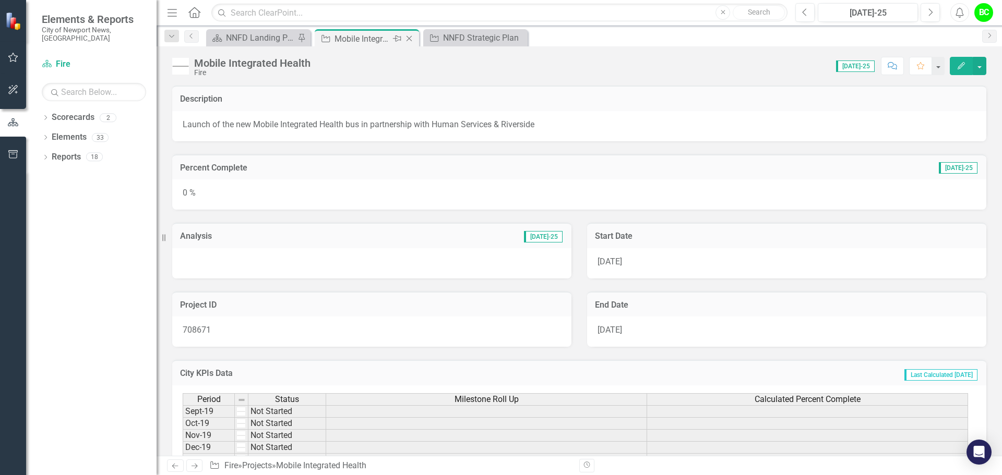
click at [408, 40] on icon "Close" at bounding box center [409, 38] width 10 height 8
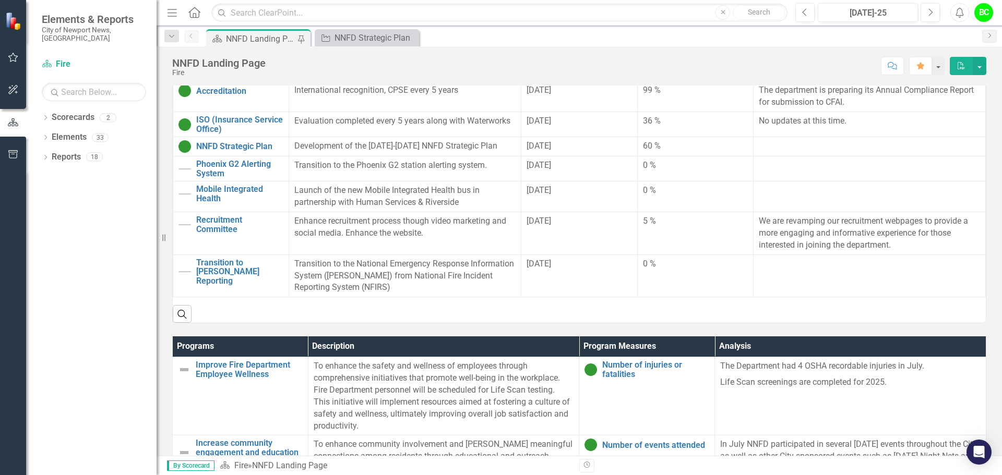
scroll to position [313, 0]
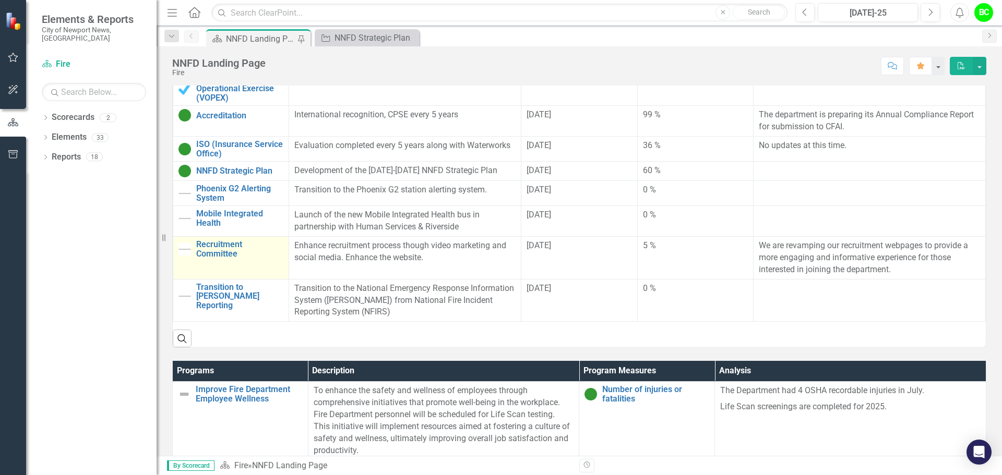
click at [186, 243] on img at bounding box center [184, 249] width 13 height 13
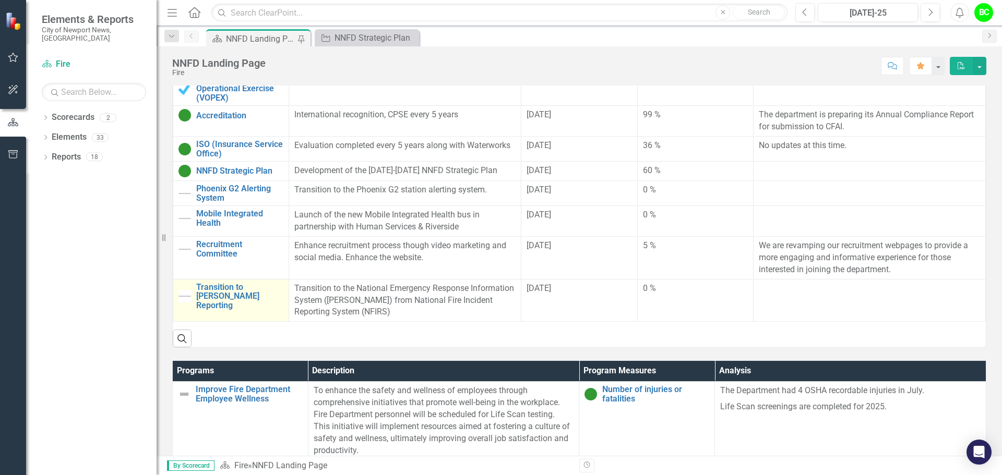
click at [232, 279] on td "Transition to [PERSON_NAME] Reporting Link Open Element" at bounding box center [231, 300] width 116 height 43
click at [231, 283] on link "Transition to [PERSON_NAME] Reporting" at bounding box center [239, 297] width 87 height 28
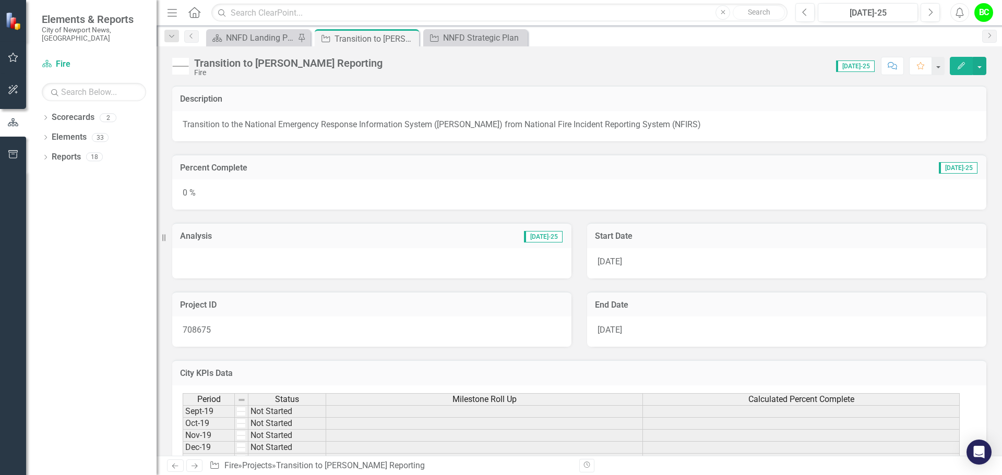
click at [368, 268] on div at bounding box center [371, 263] width 399 height 30
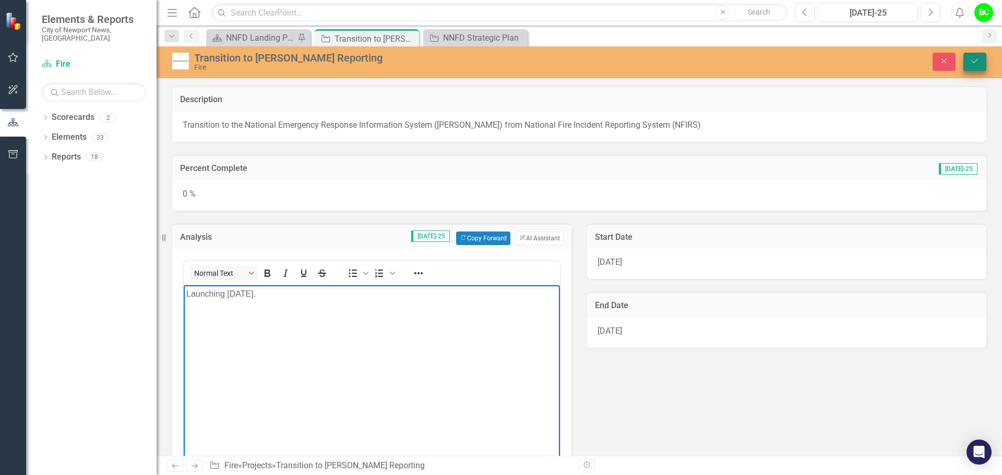
click at [979, 61] on button "Save" at bounding box center [974, 62] width 23 height 18
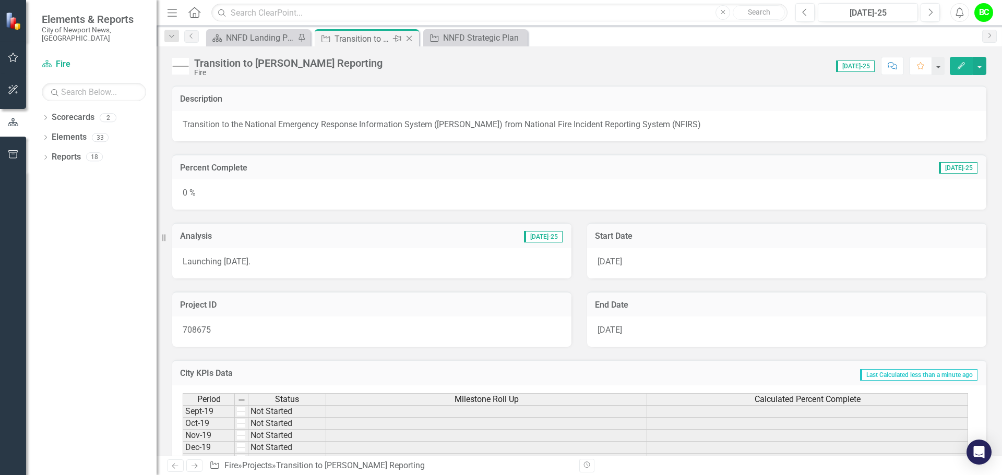
click at [409, 41] on icon "Close" at bounding box center [409, 38] width 10 height 8
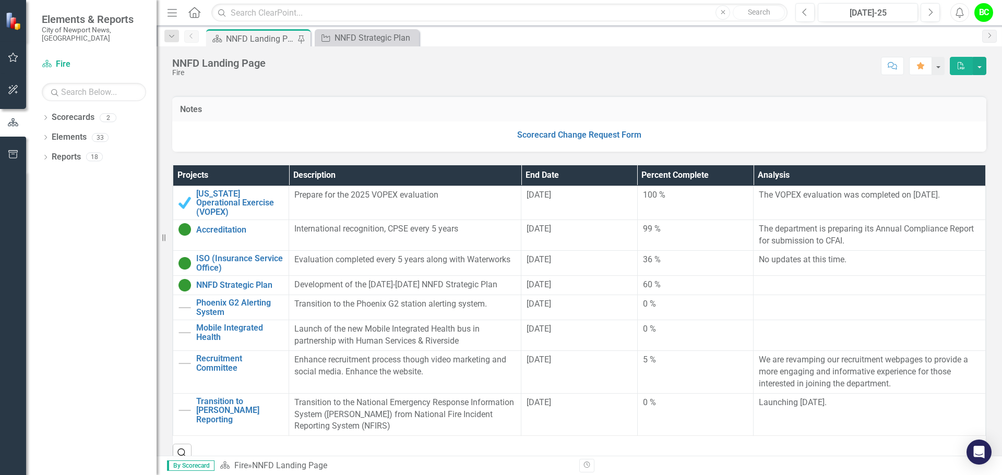
scroll to position [209, 0]
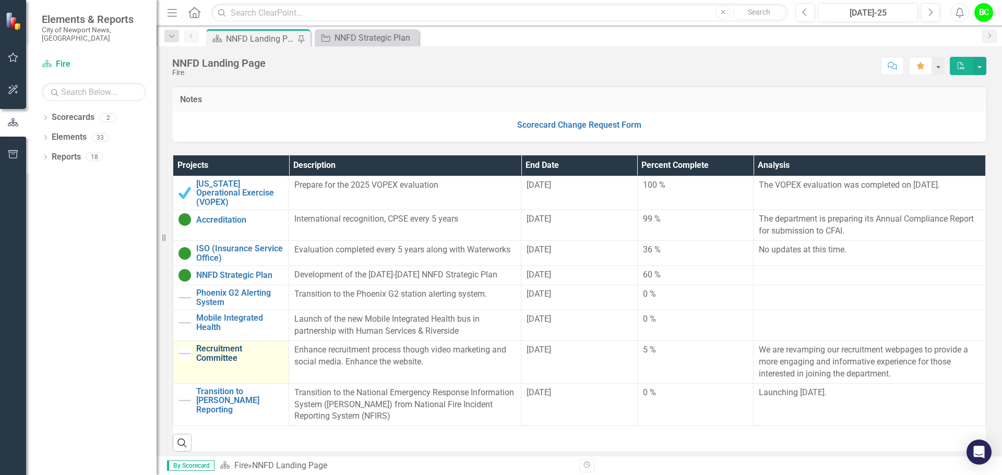
click at [233, 344] on link "Recruitment Committee" at bounding box center [239, 353] width 87 height 18
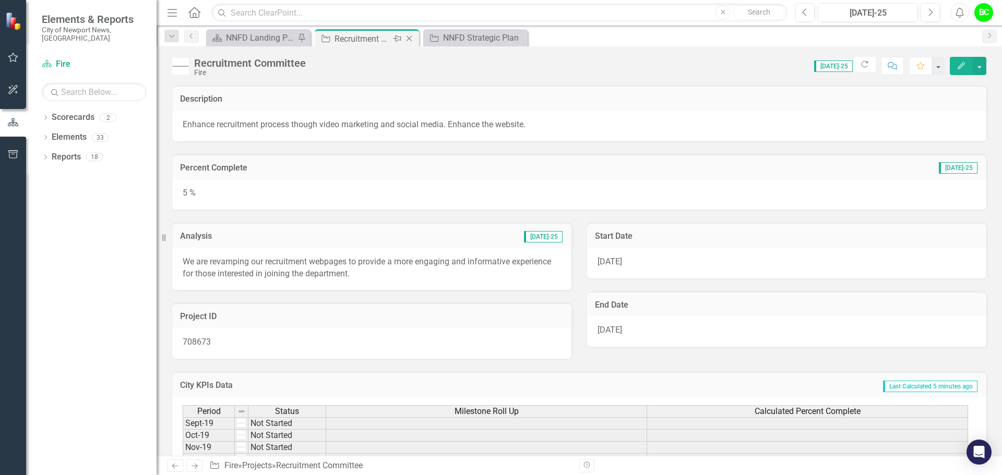
click at [415, 35] on div "Close" at bounding box center [409, 38] width 13 height 13
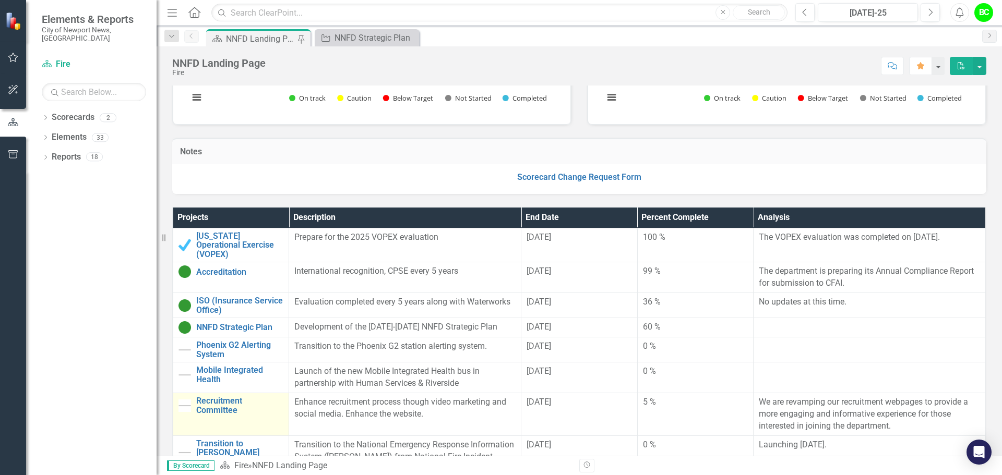
scroll to position [261, 0]
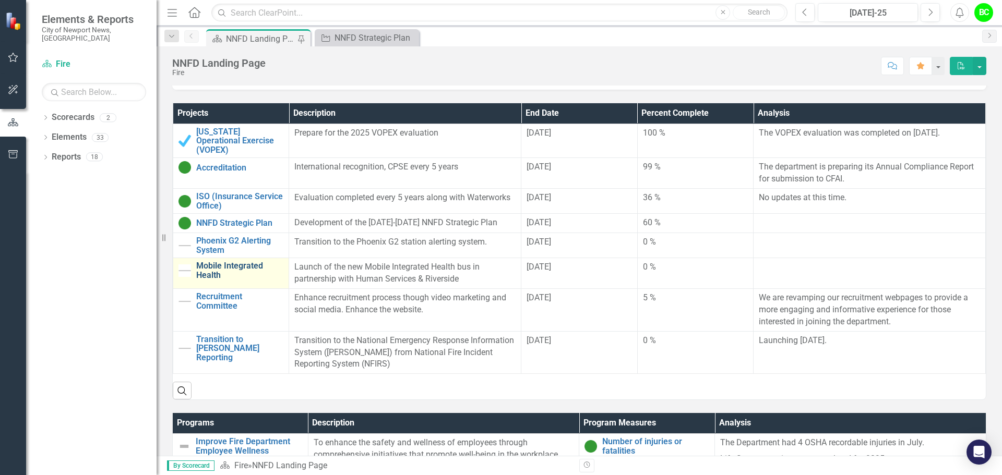
click at [230, 261] on link "Mobile Integrated Health" at bounding box center [239, 270] width 87 height 18
